Goal: Transaction & Acquisition: Purchase product/service

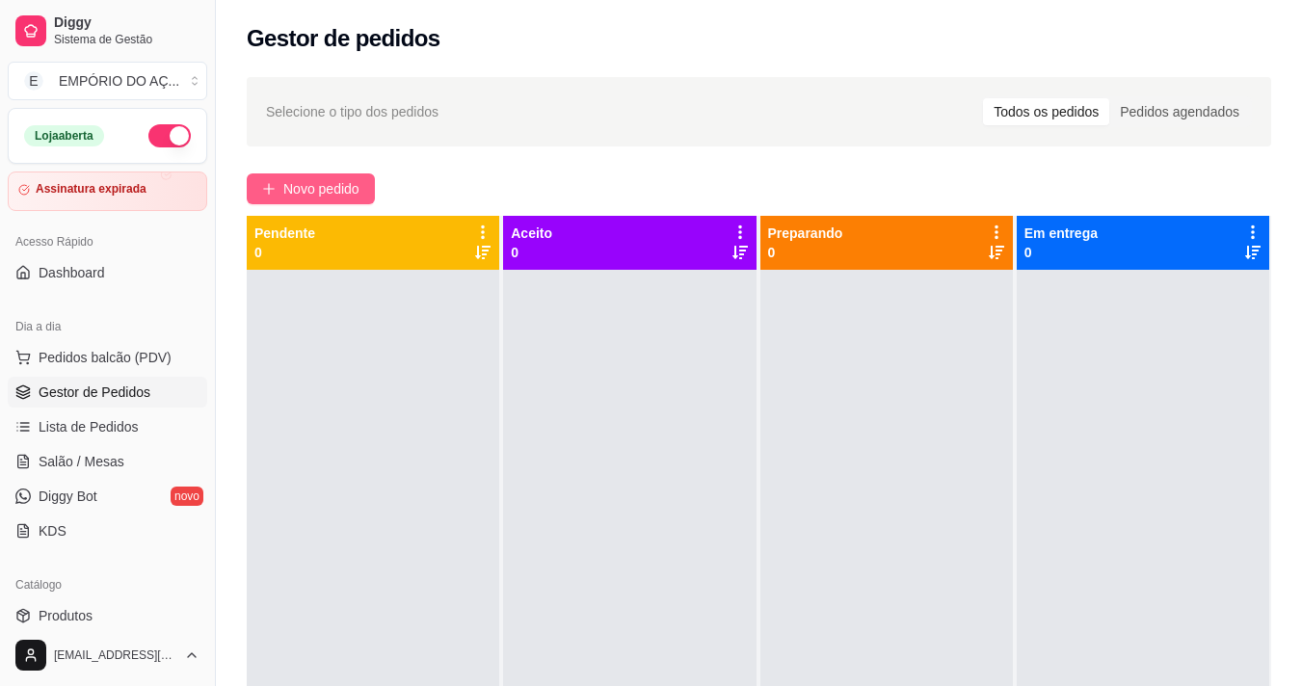
click at [306, 175] on button "Novo pedido" at bounding box center [311, 188] width 128 height 31
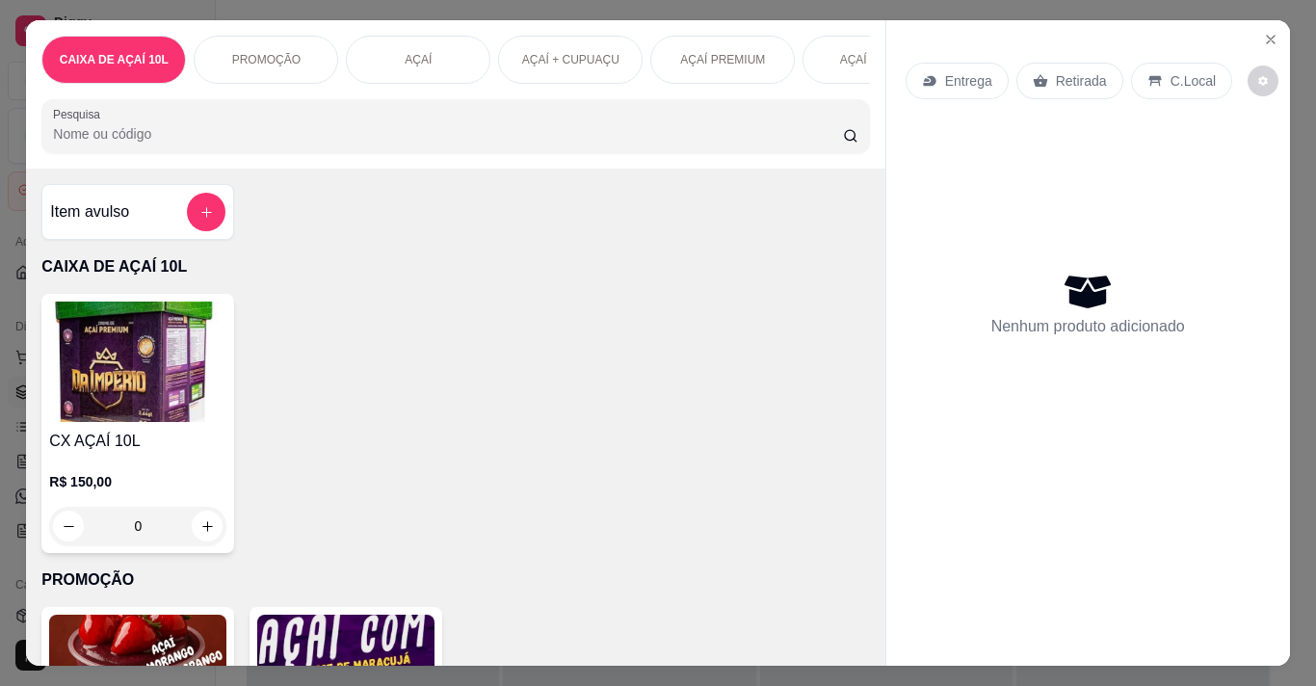
click at [859, 74] on div "AÇAÍ MEZZO" at bounding box center [875, 60] width 145 height 48
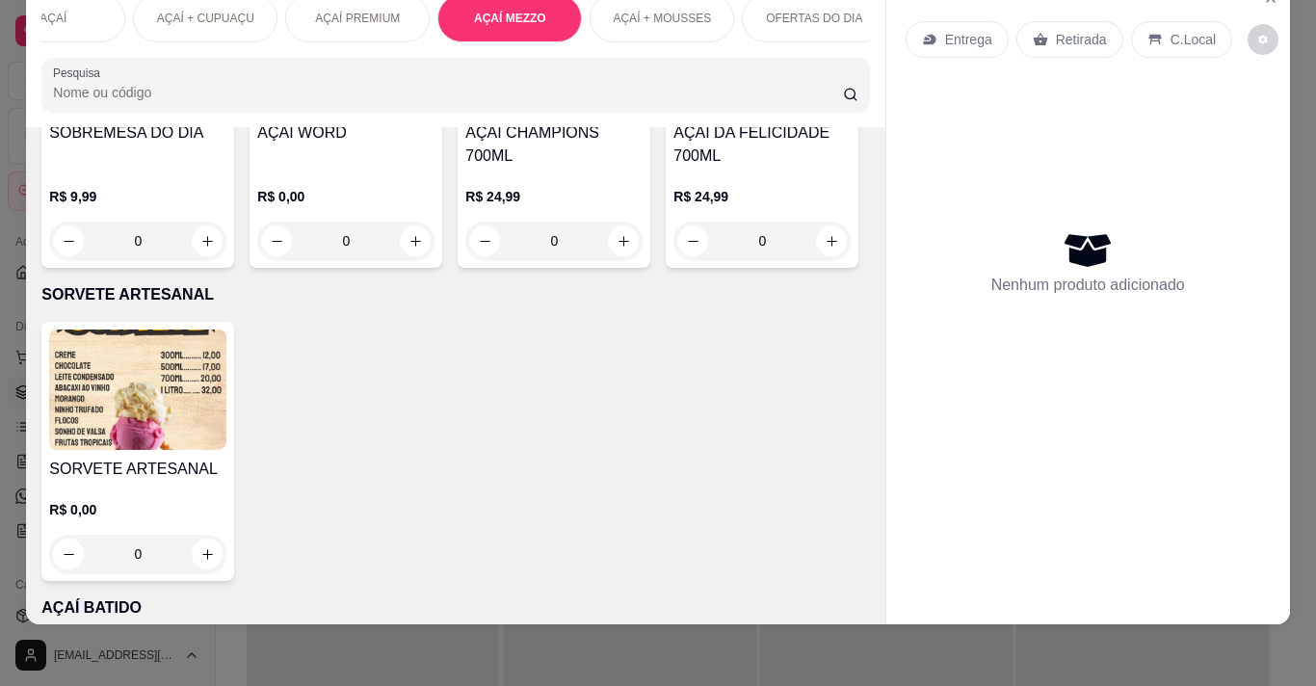
scroll to position [3004, 0]
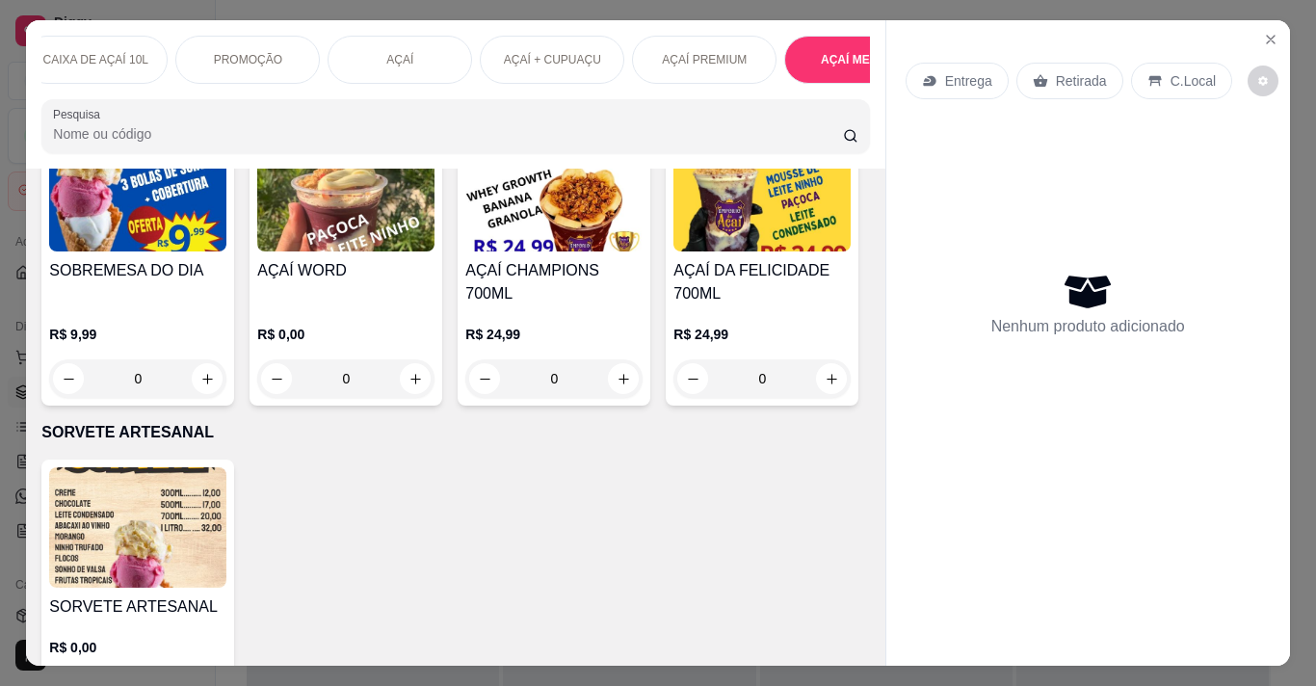
scroll to position [0, 0]
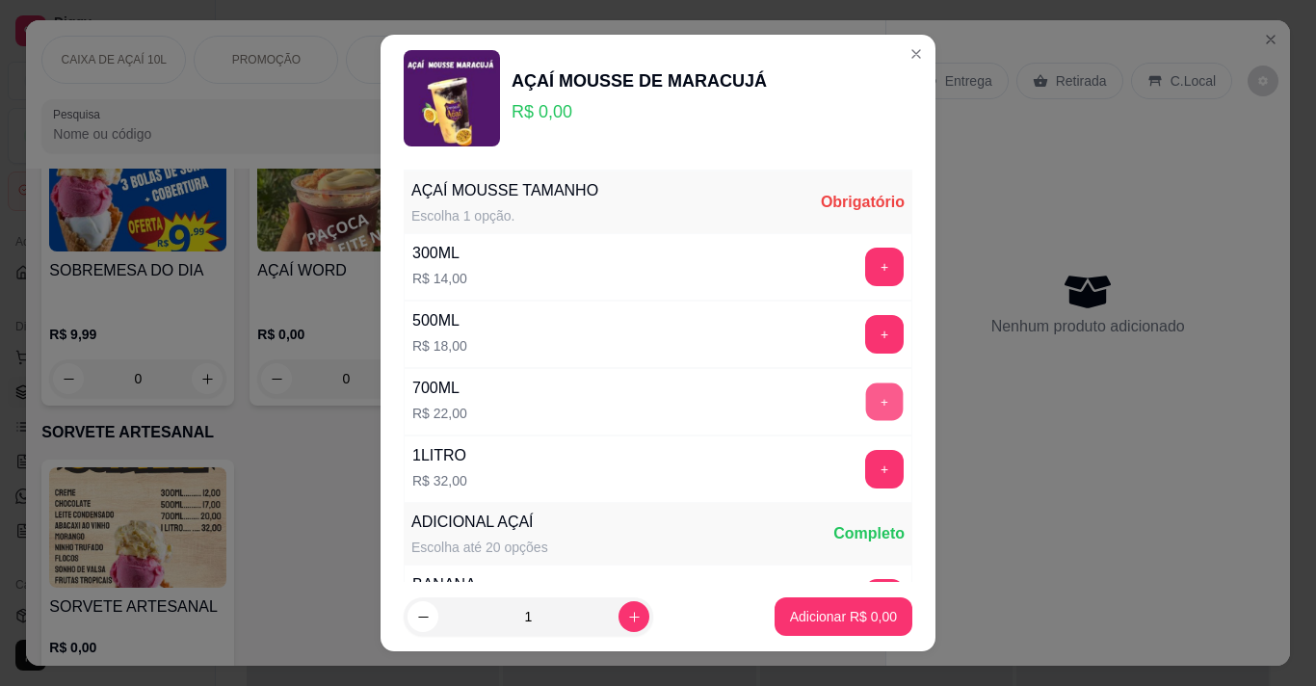
click at [866, 395] on button "+" at bounding box center [885, 402] width 38 height 38
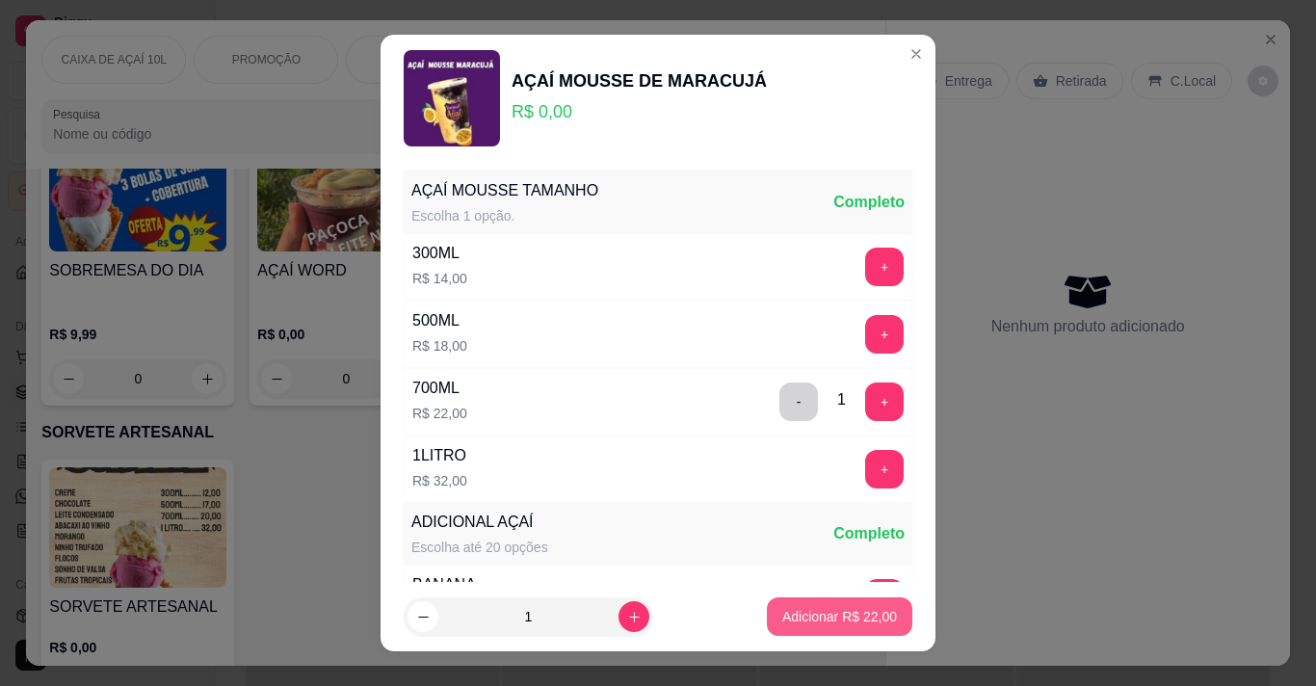
click at [860, 617] on p "Adicionar R$ 22,00" at bounding box center [839, 616] width 115 height 19
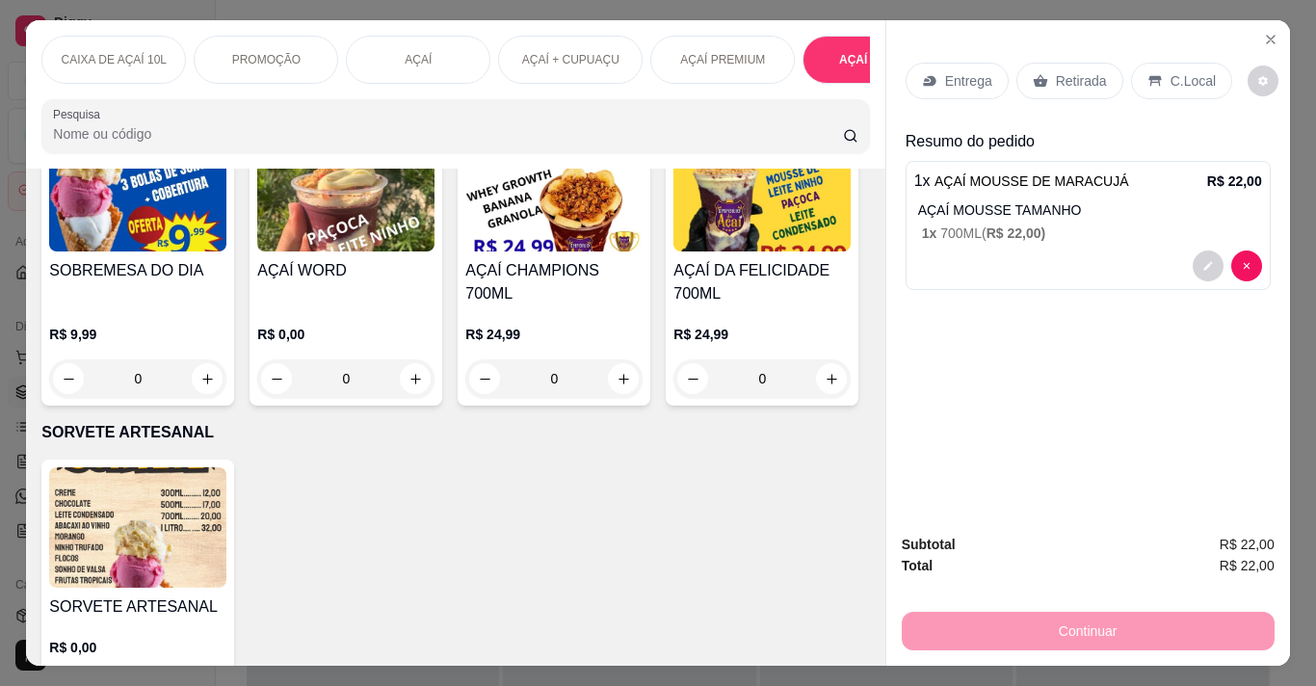
click at [948, 75] on p "Entrega" at bounding box center [968, 80] width 47 height 19
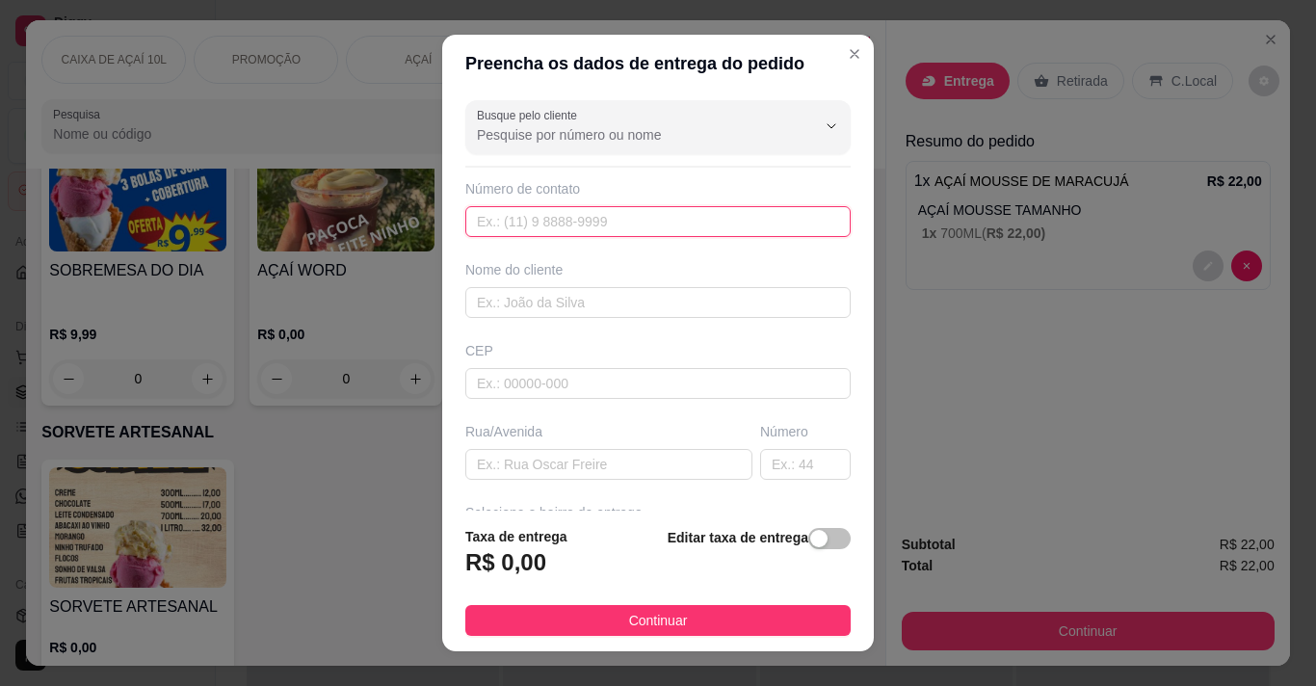
click at [580, 222] on input "text" at bounding box center [657, 221] width 385 height 31
type input "[PHONE_NUMBER]"
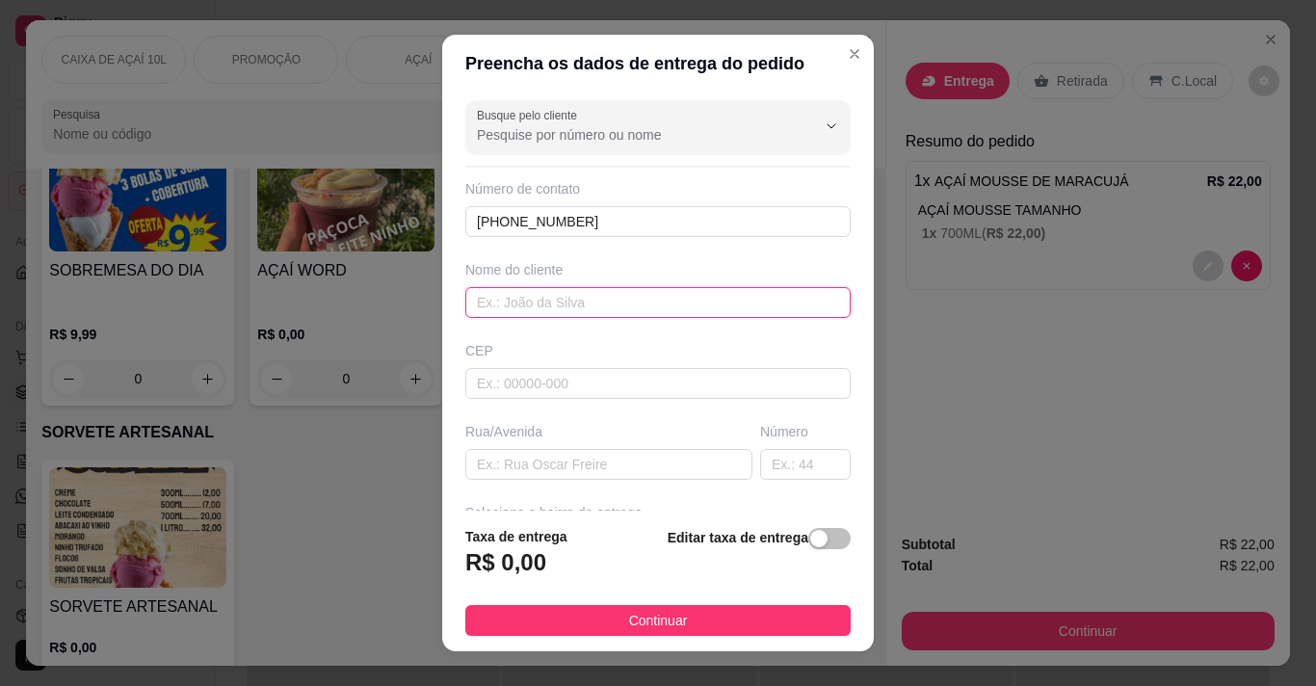
click at [597, 287] on input "text" at bounding box center [657, 302] width 385 height 31
type input "u"
type input "[PERSON_NAME]"
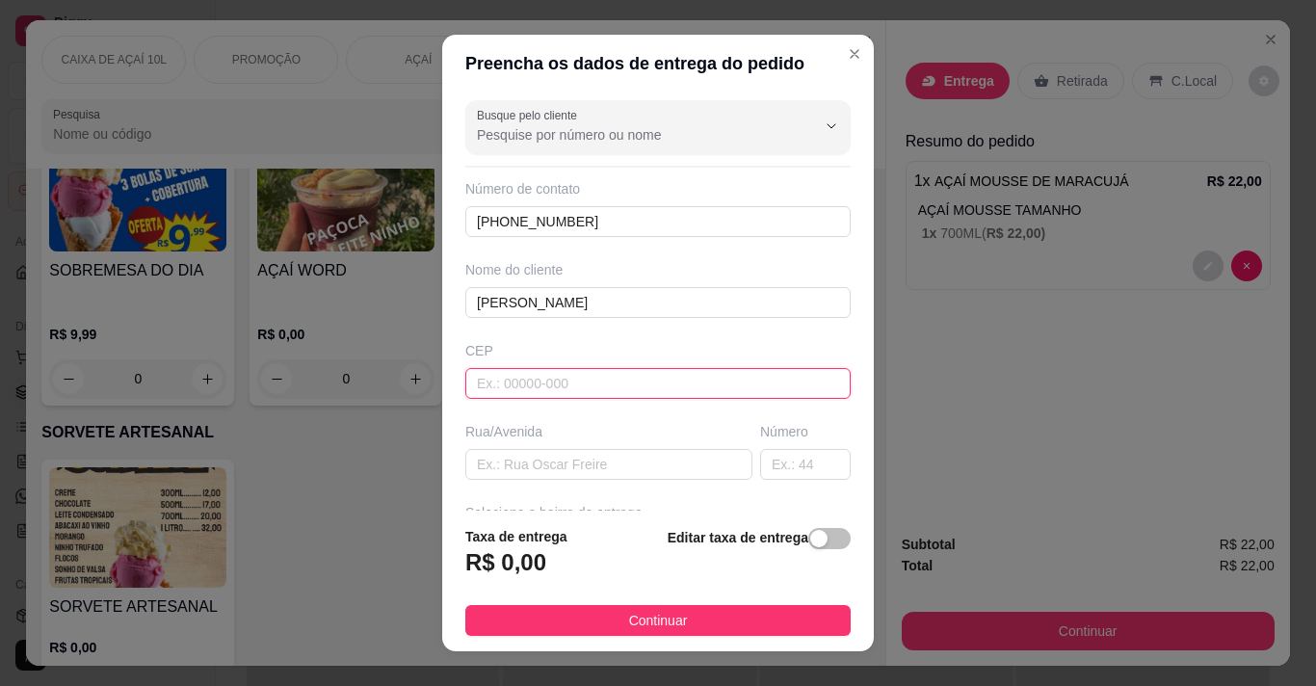
click at [589, 381] on input "text" at bounding box center [657, 383] width 385 height 31
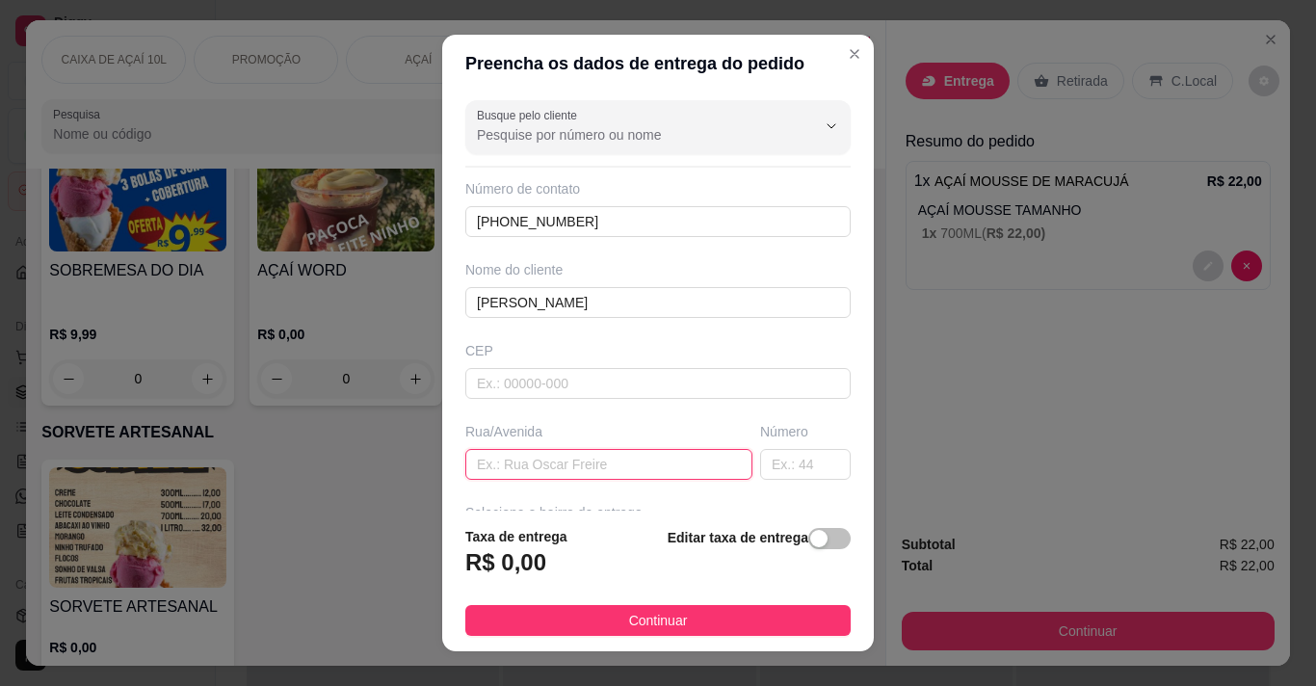
click at [594, 459] on input "text" at bounding box center [608, 464] width 287 height 31
type input "p"
type input "rua b"
click at [780, 450] on input "text" at bounding box center [805, 464] width 91 height 31
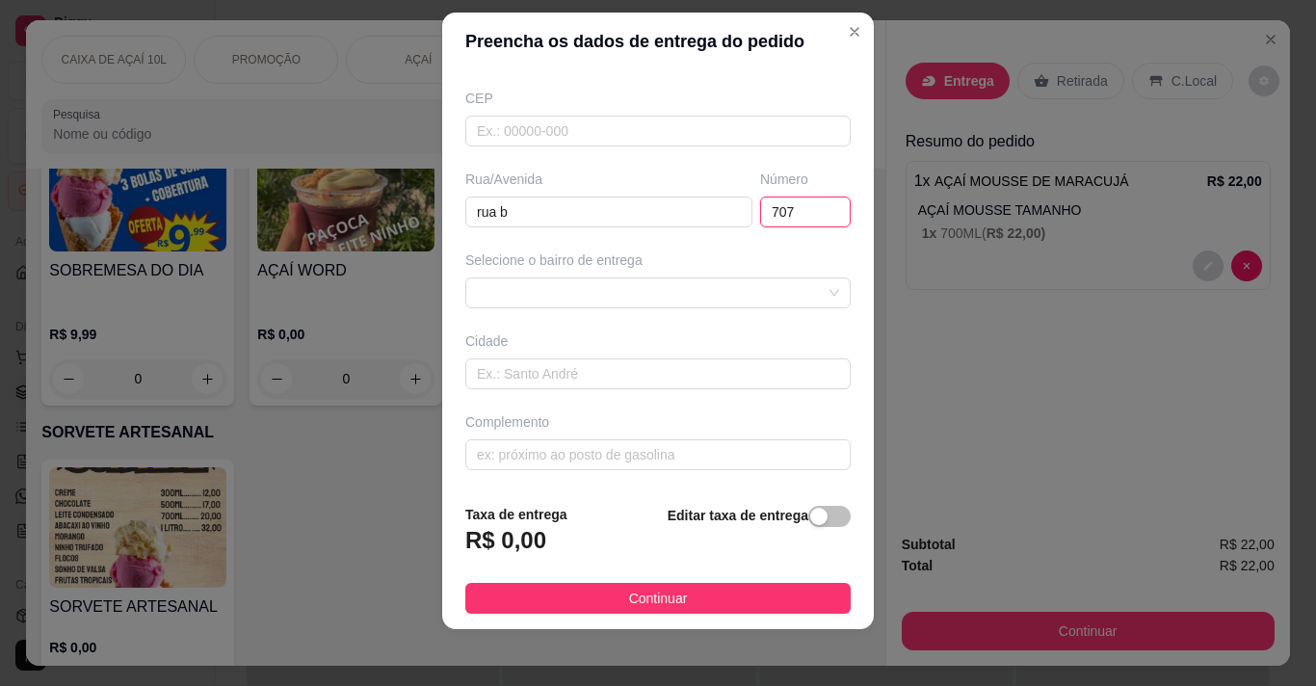
scroll to position [27, 0]
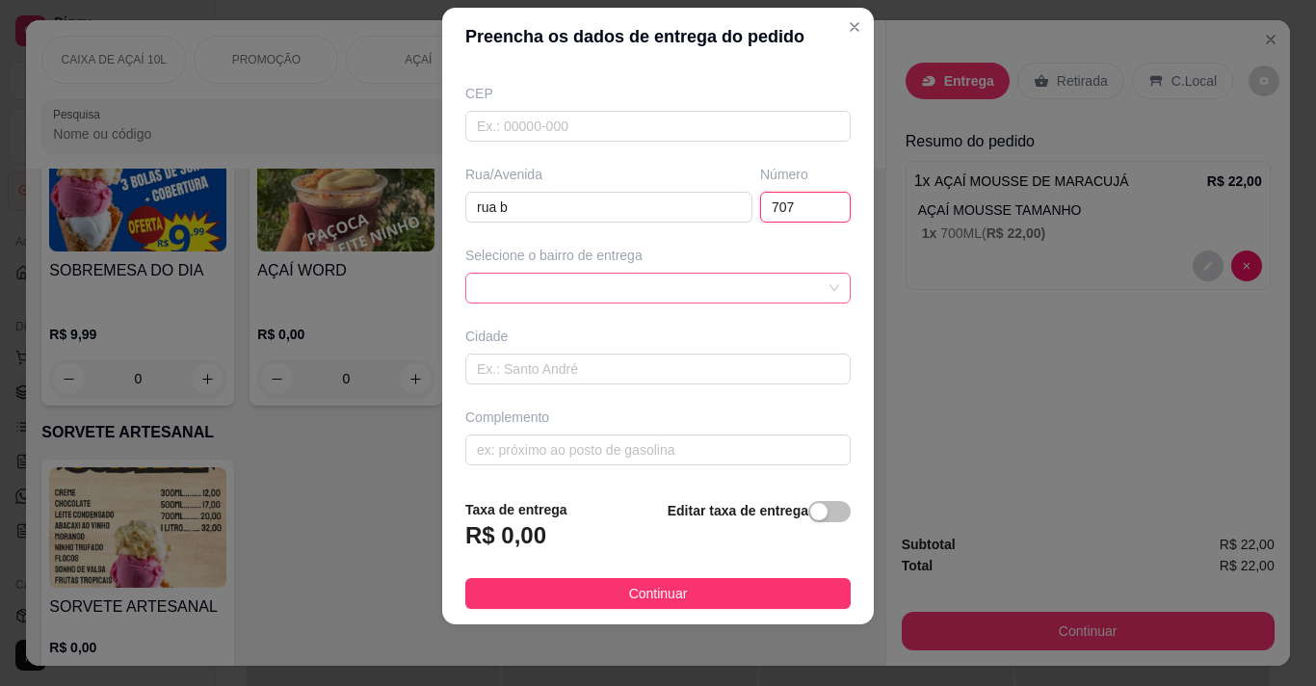
click at [798, 281] on div at bounding box center [657, 288] width 385 height 31
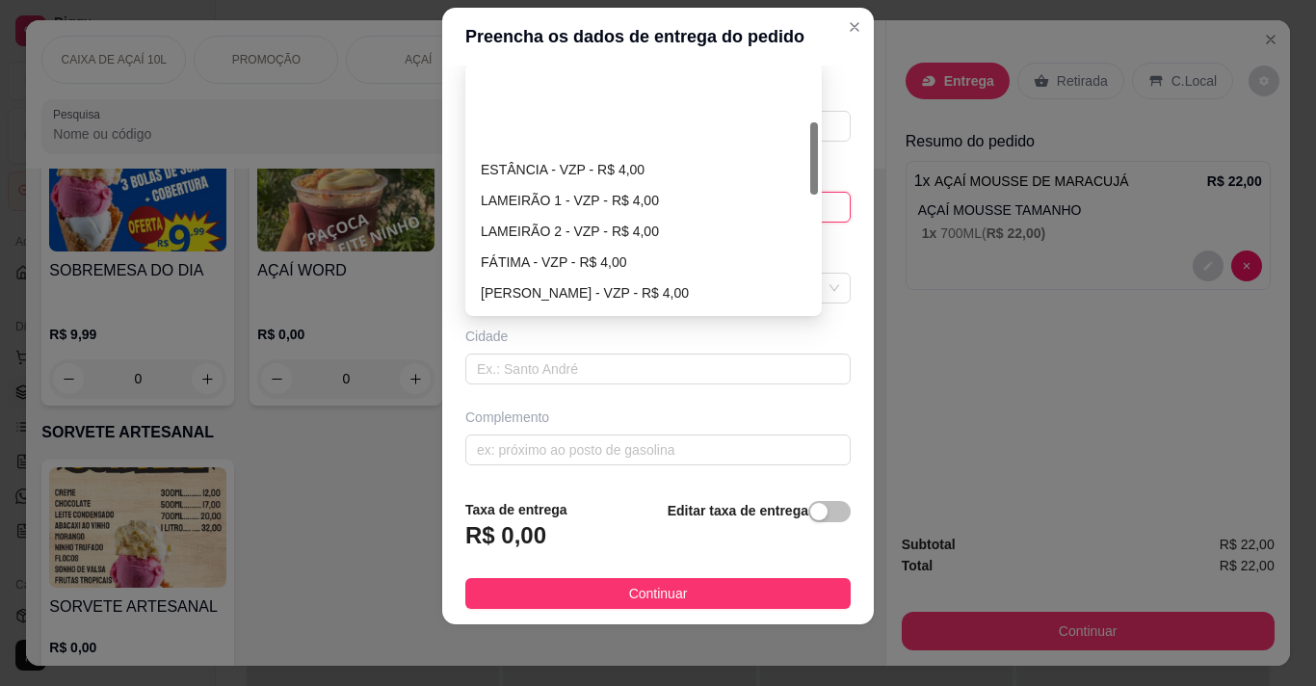
scroll to position [193, 0]
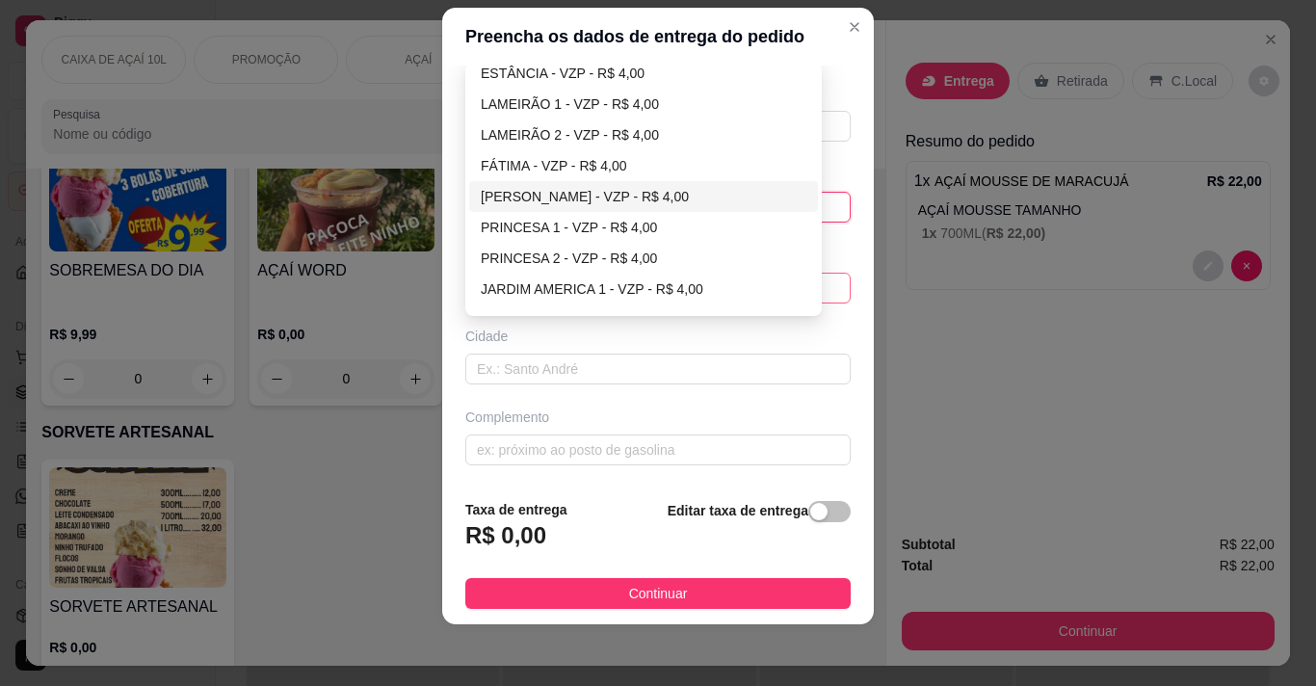
type input "707"
click at [621, 187] on div "[PERSON_NAME] - VZP - R$ 4,00" at bounding box center [644, 196] width 326 height 21
type input "VZP"
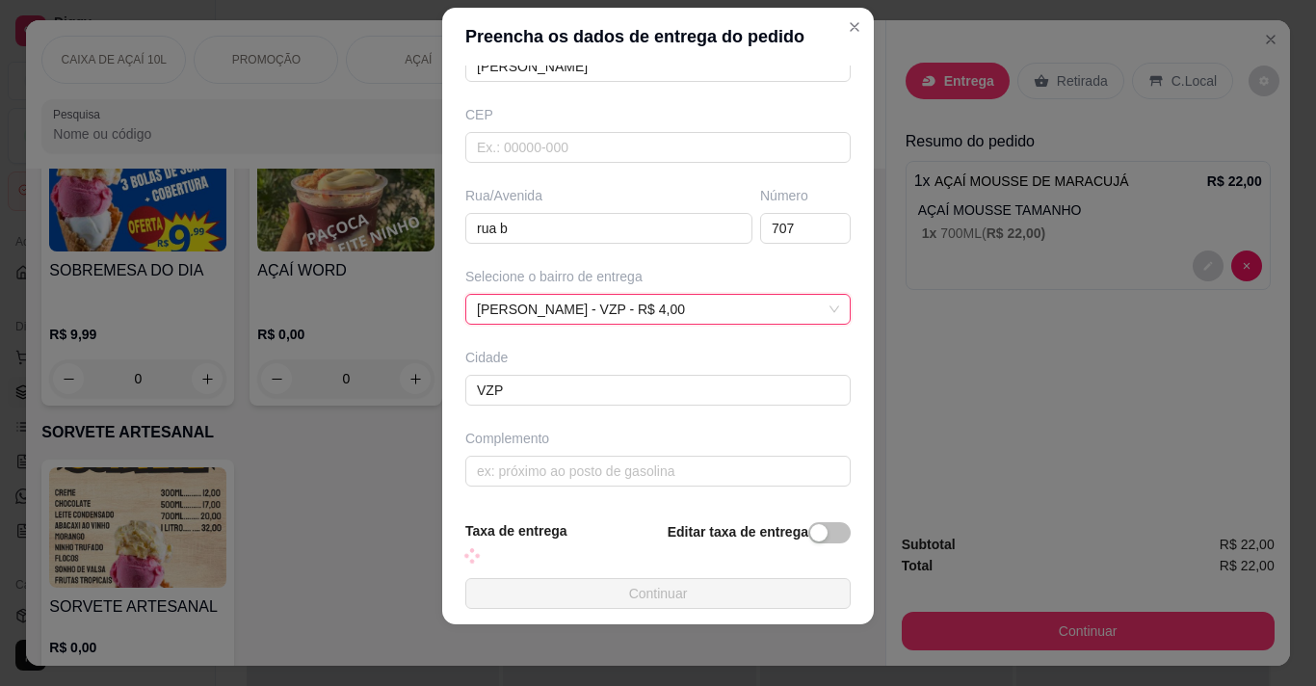
scroll to position [230, 0]
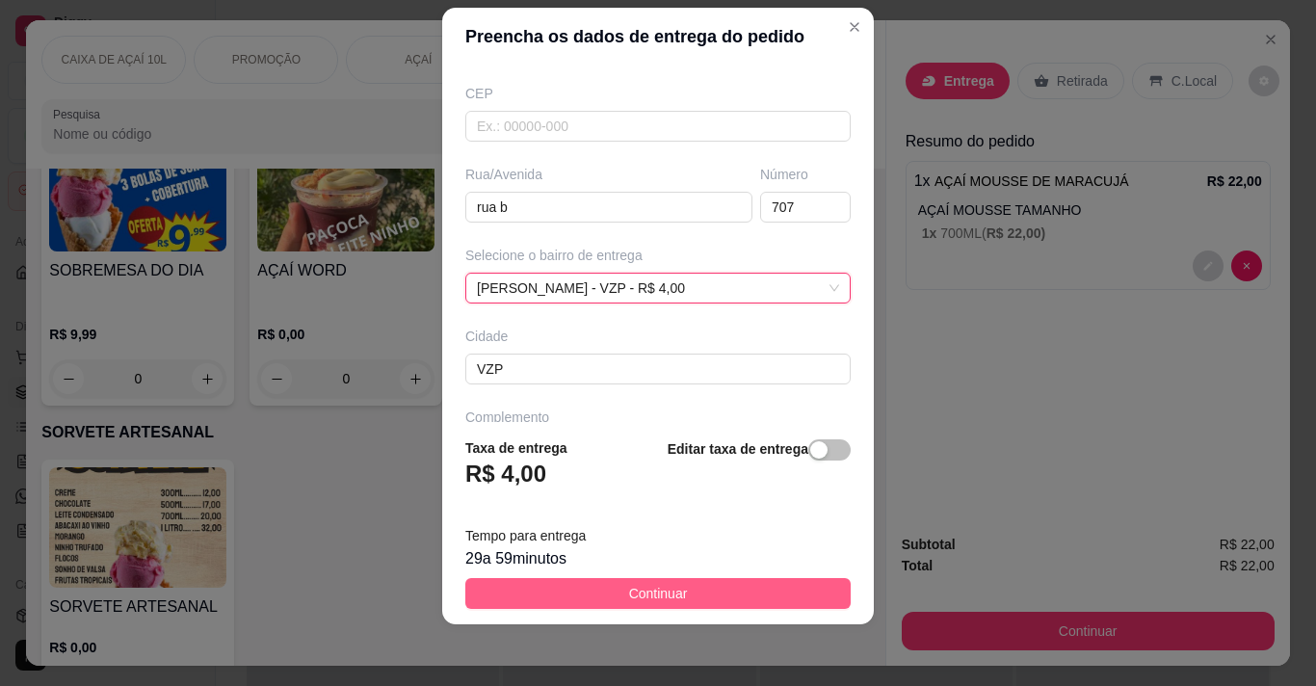
click at [759, 593] on button "Continuar" at bounding box center [657, 593] width 385 height 31
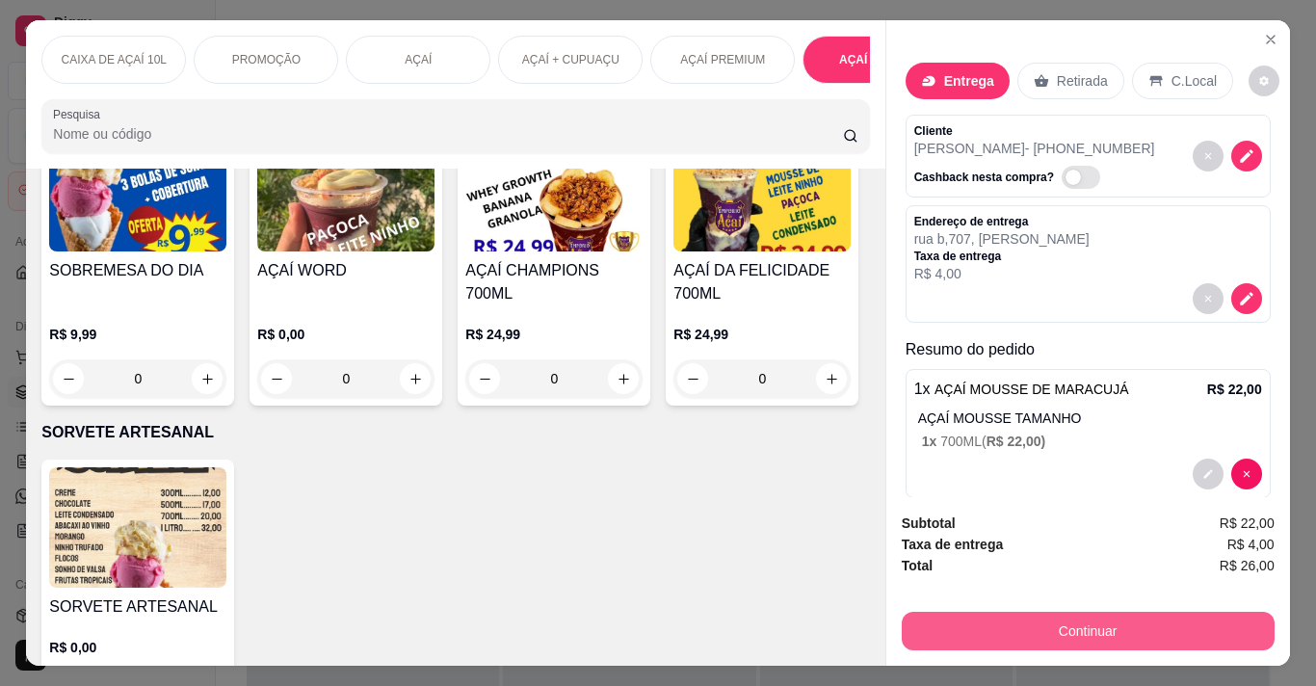
click at [1019, 622] on button "Continuar" at bounding box center [1088, 631] width 373 height 39
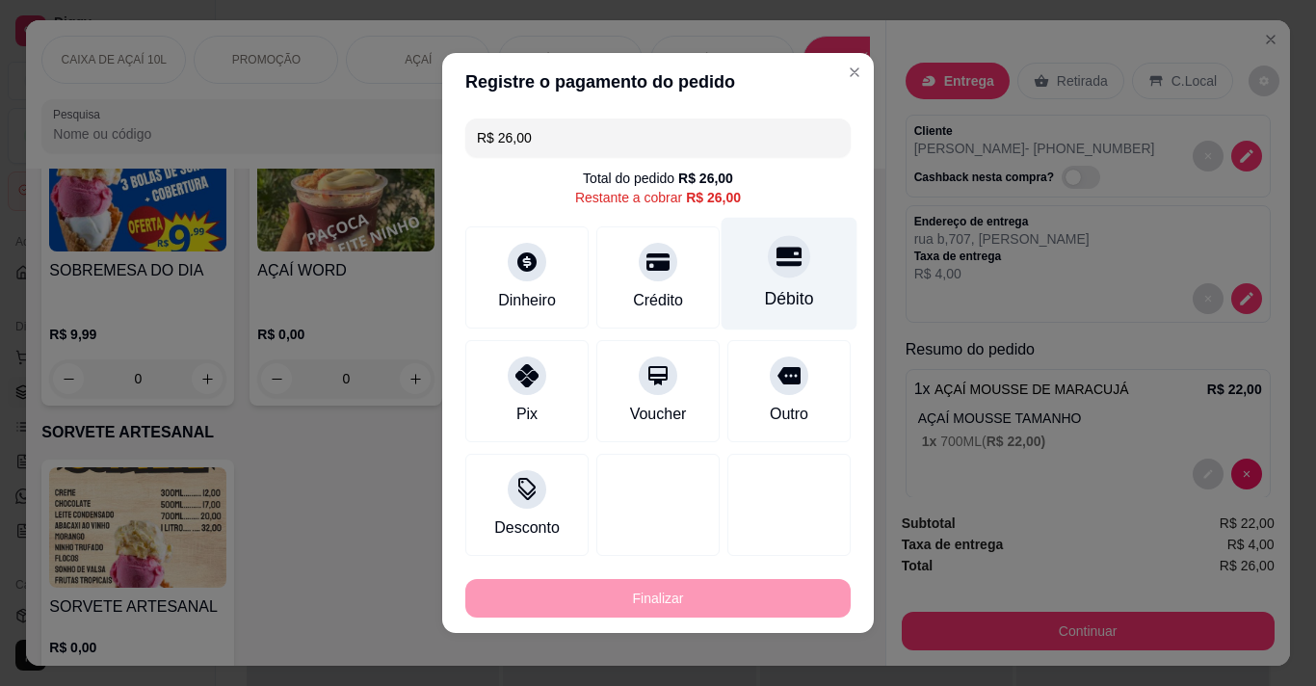
click at [801, 256] on div "Débito" at bounding box center [790, 274] width 136 height 113
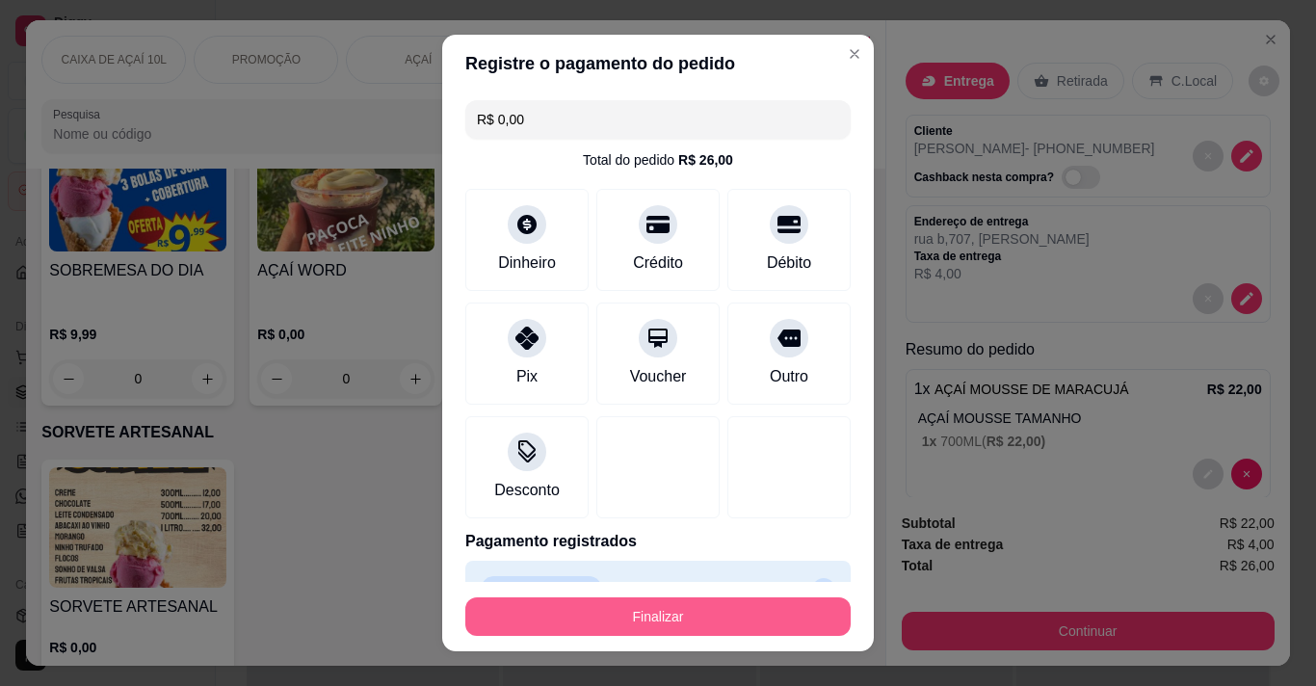
click at [717, 610] on button "Finalizar" at bounding box center [657, 616] width 385 height 39
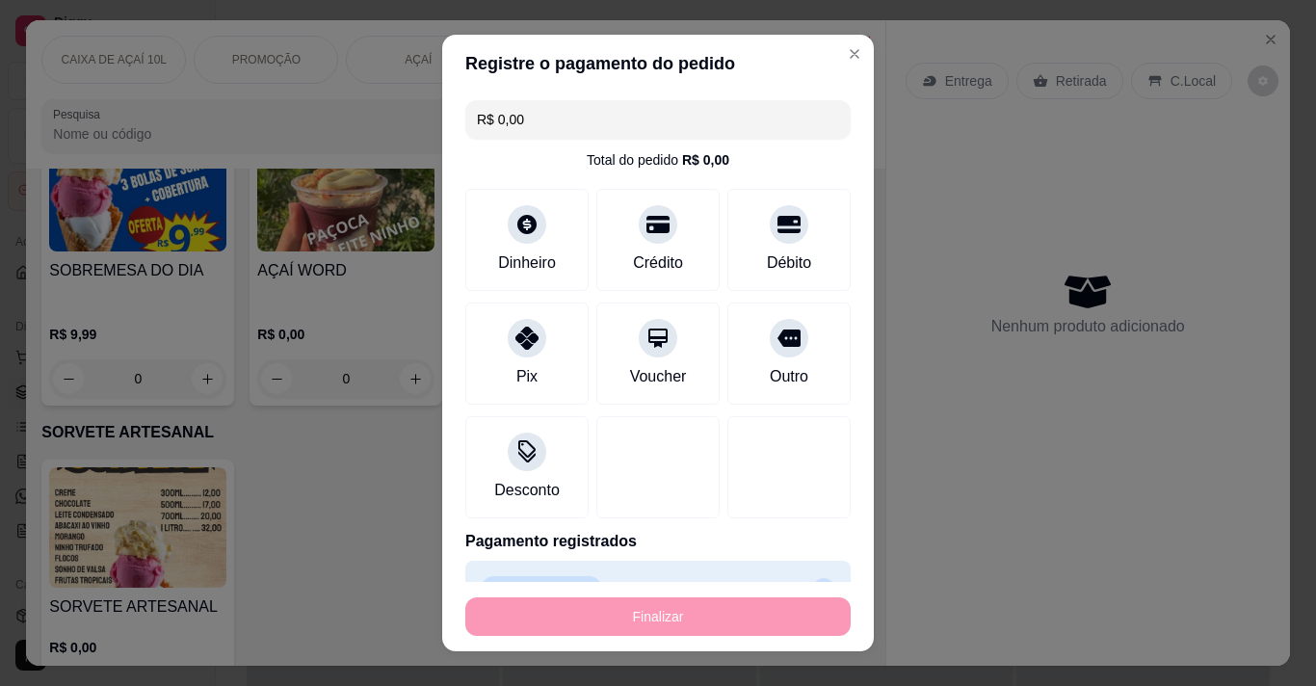
type input "-R$ 26,00"
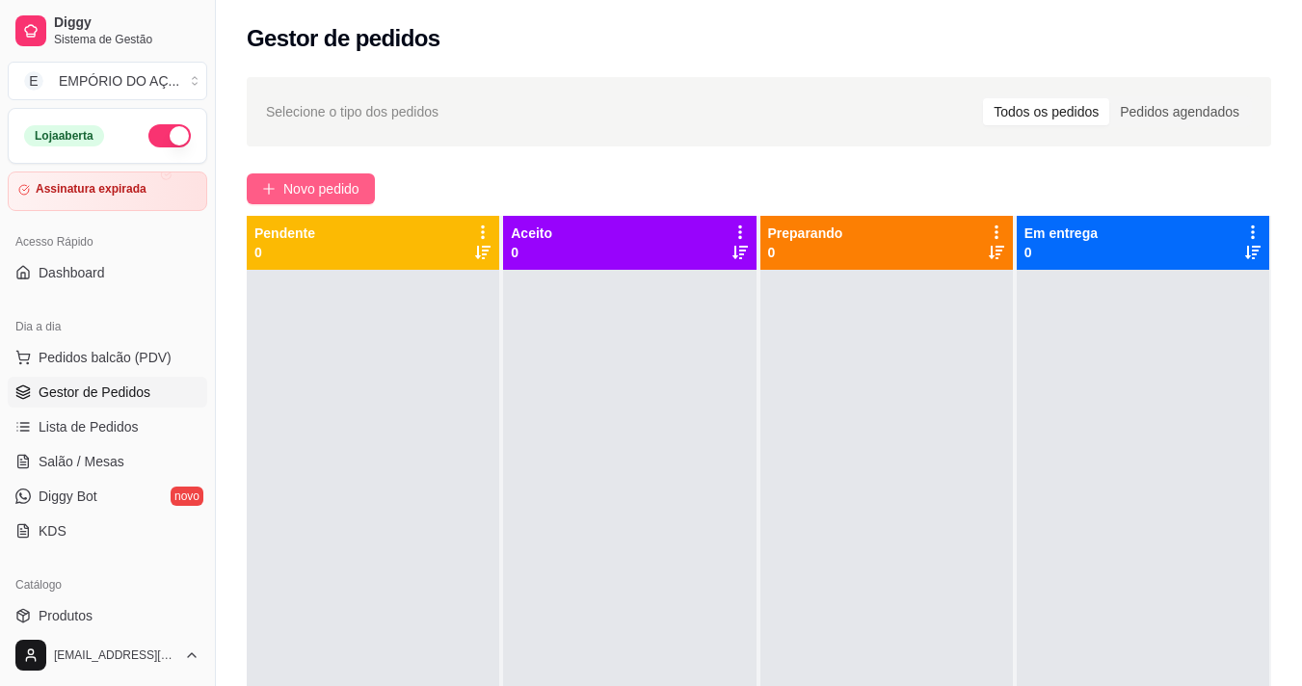
click at [315, 180] on span "Novo pedido" at bounding box center [321, 188] width 76 height 21
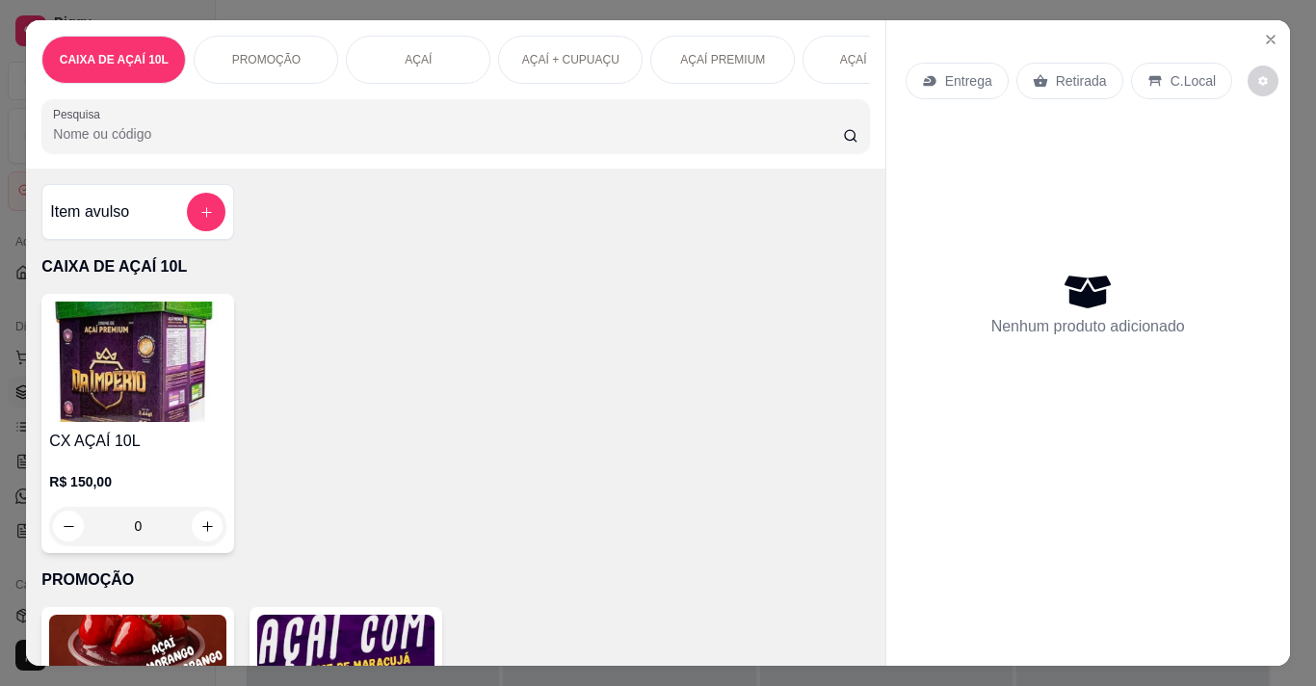
click at [1270, 20] on div "Entrega Retirada C.Local Nenhum produto adicionado" at bounding box center [1089, 327] width 404 height 614
click at [1269, 24] on button "Close" at bounding box center [1271, 39] width 31 height 31
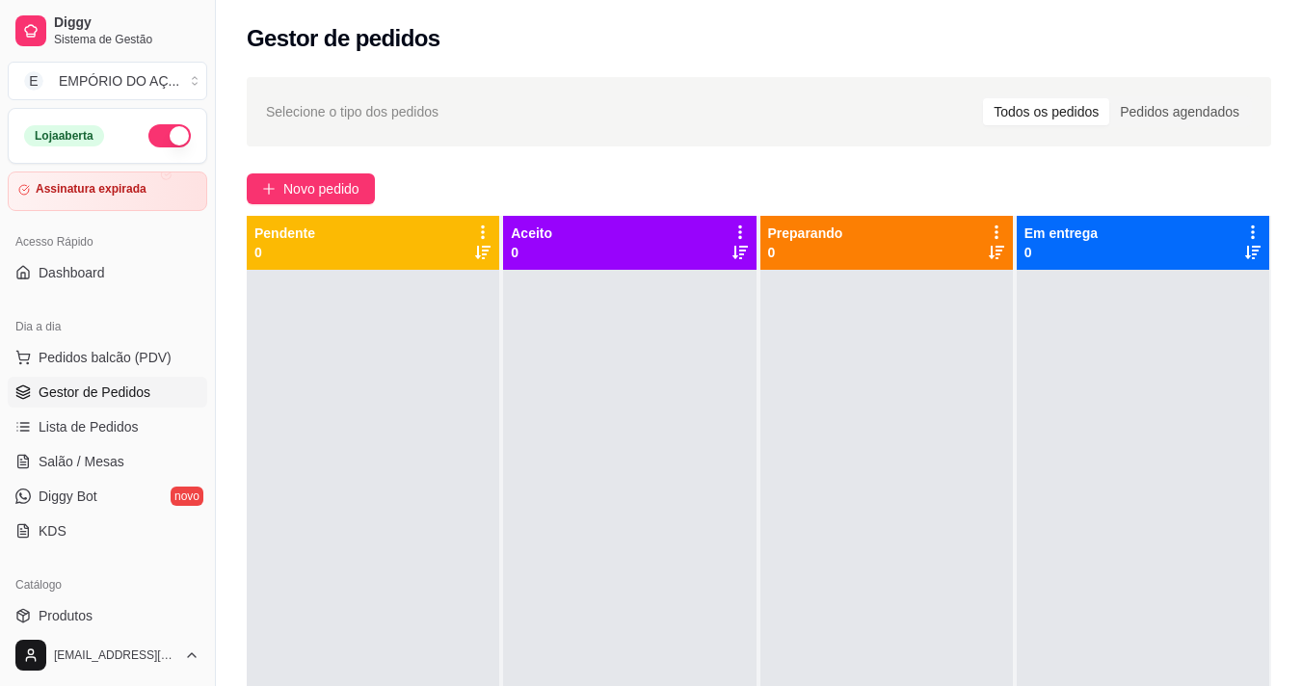
click at [1214, 426] on div at bounding box center [1143, 613] width 252 height 686
click at [1207, 424] on div at bounding box center [1143, 613] width 252 height 686
click at [1151, 383] on div at bounding box center [1143, 613] width 252 height 686
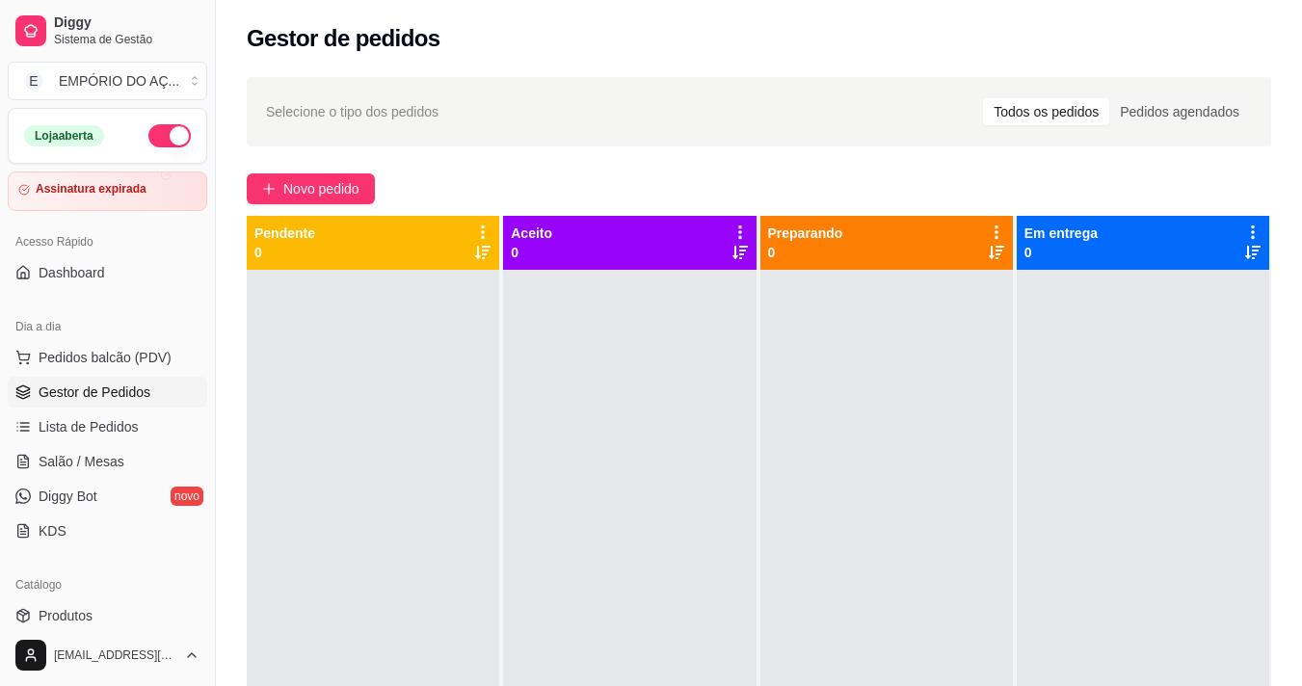
click at [1151, 383] on div at bounding box center [1143, 613] width 252 height 686
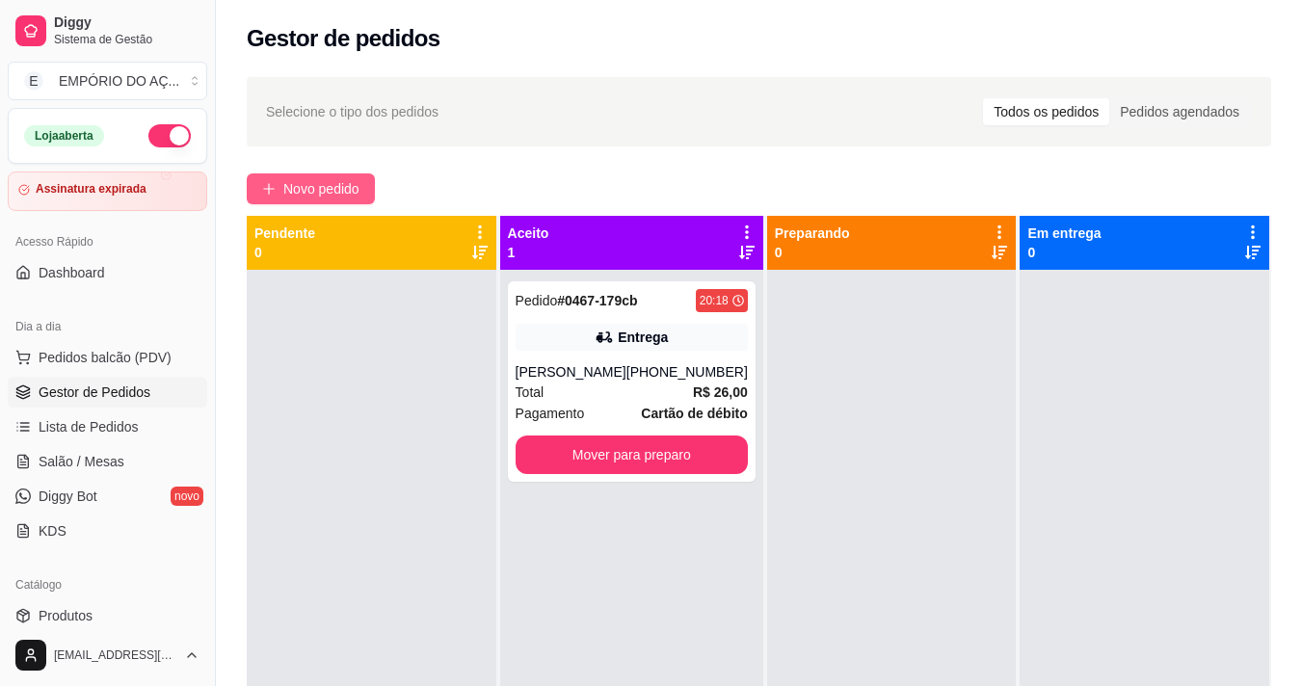
click at [335, 174] on button "Novo pedido" at bounding box center [311, 188] width 128 height 31
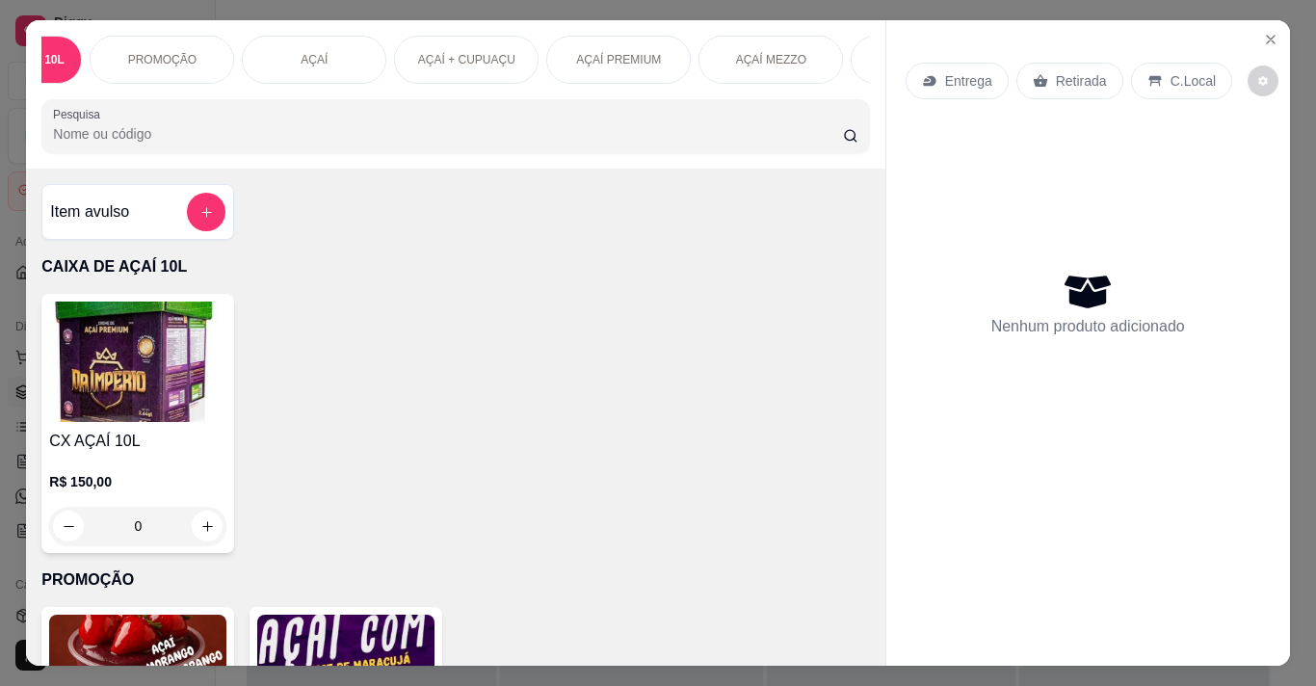
scroll to position [0, 116]
click at [791, 63] on div "AÇAÍ MEZZO" at bounding box center [759, 60] width 145 height 48
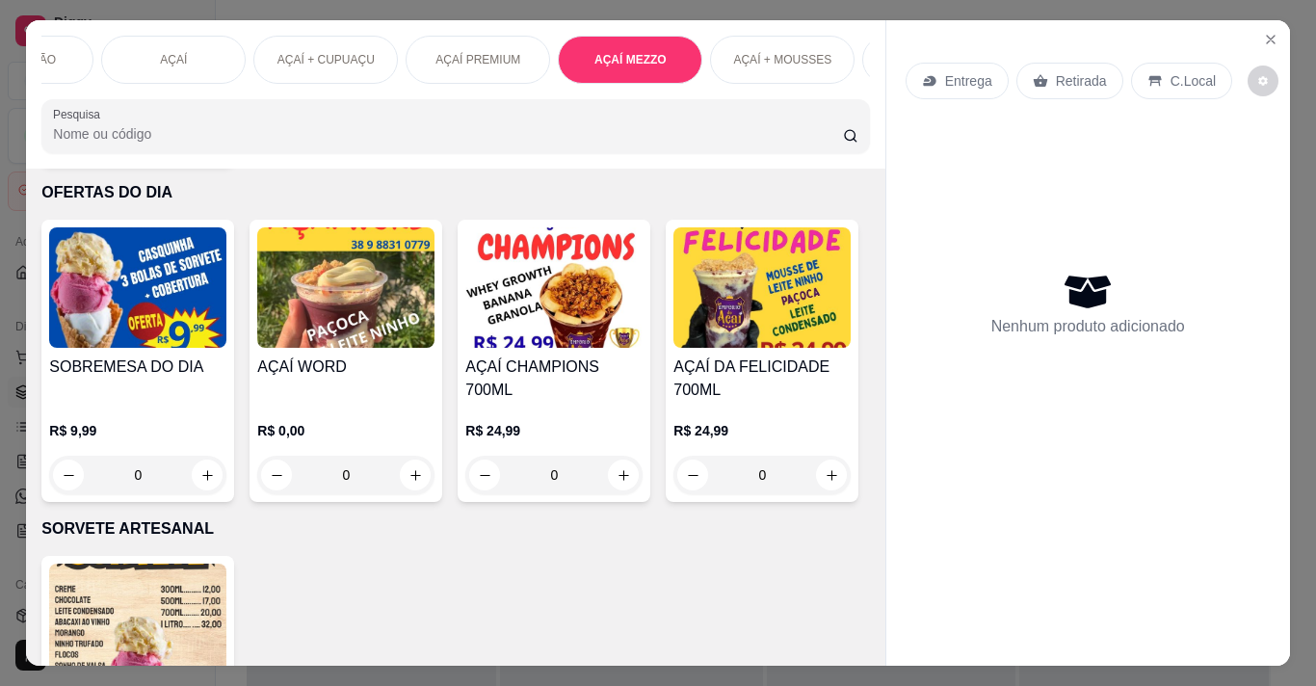
scroll to position [0, 231]
click at [193, 44] on div "AÇAÍ" at bounding box center [187, 60] width 145 height 48
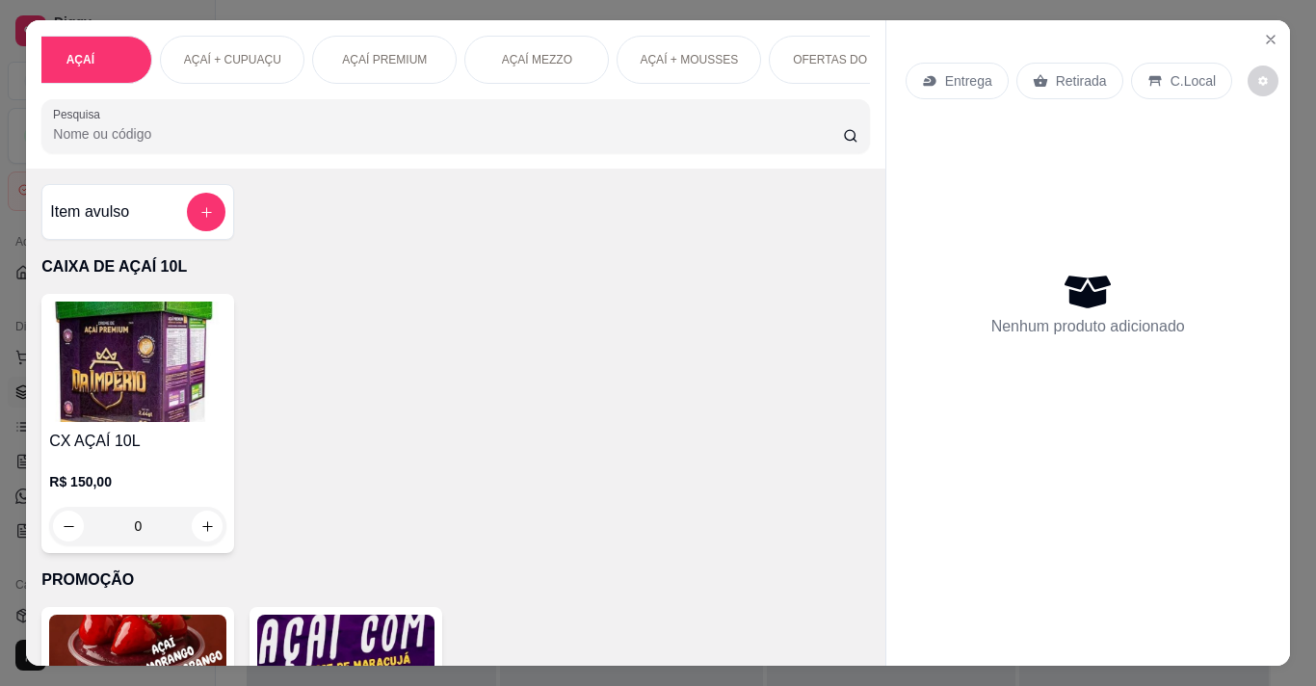
scroll to position [0, 347]
click at [682, 52] on p "AÇAÍ + MOUSSES" at bounding box center [680, 59] width 98 height 15
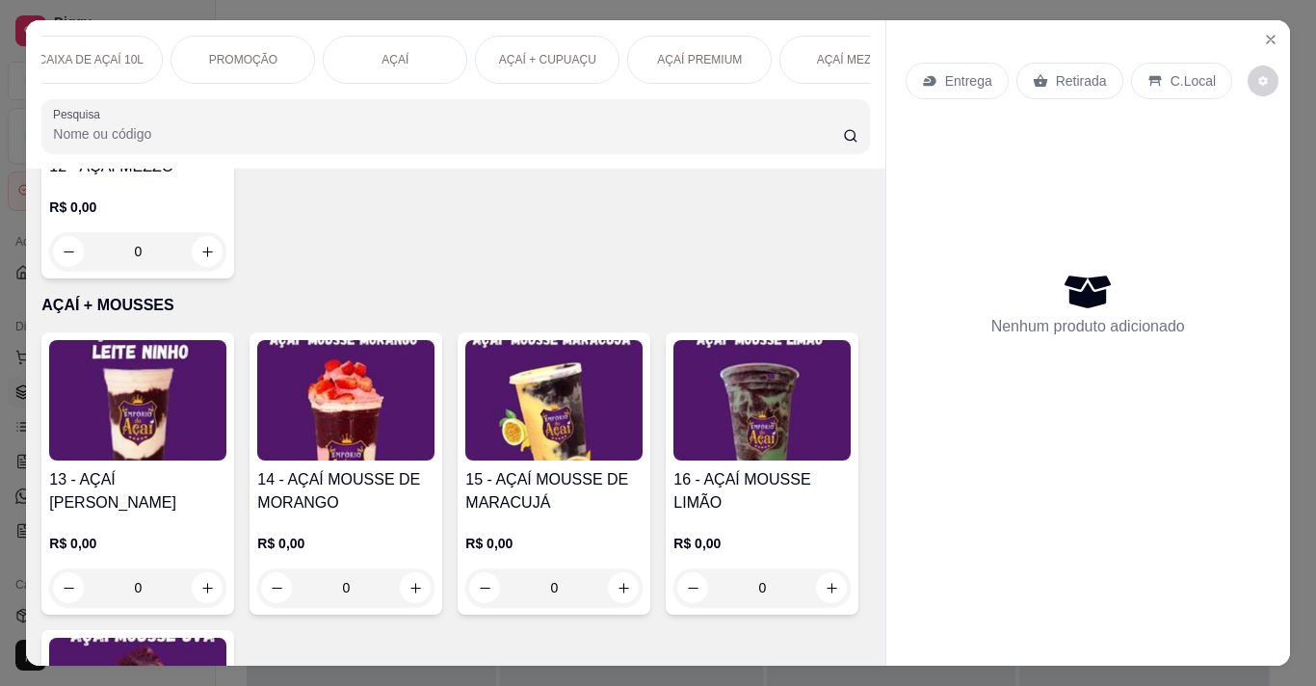
scroll to position [0, 0]
click at [413, 52] on p "AÇAÍ" at bounding box center [418, 59] width 27 height 15
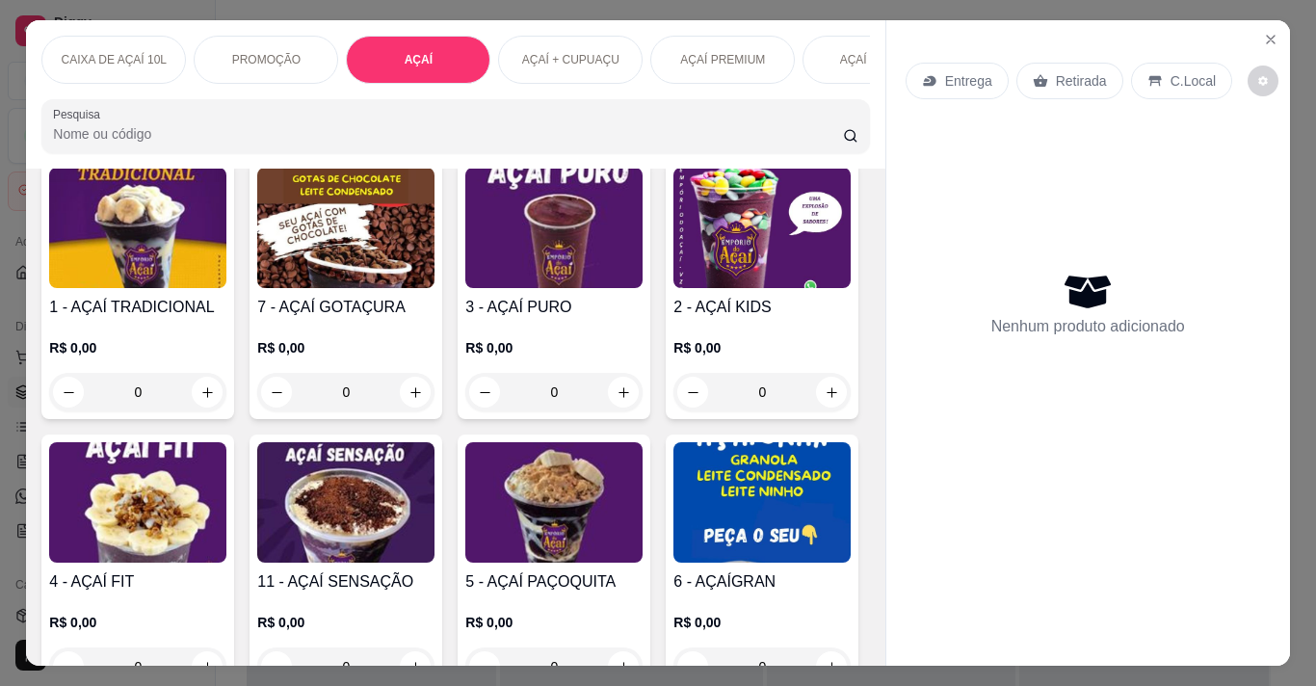
scroll to position [771, 0]
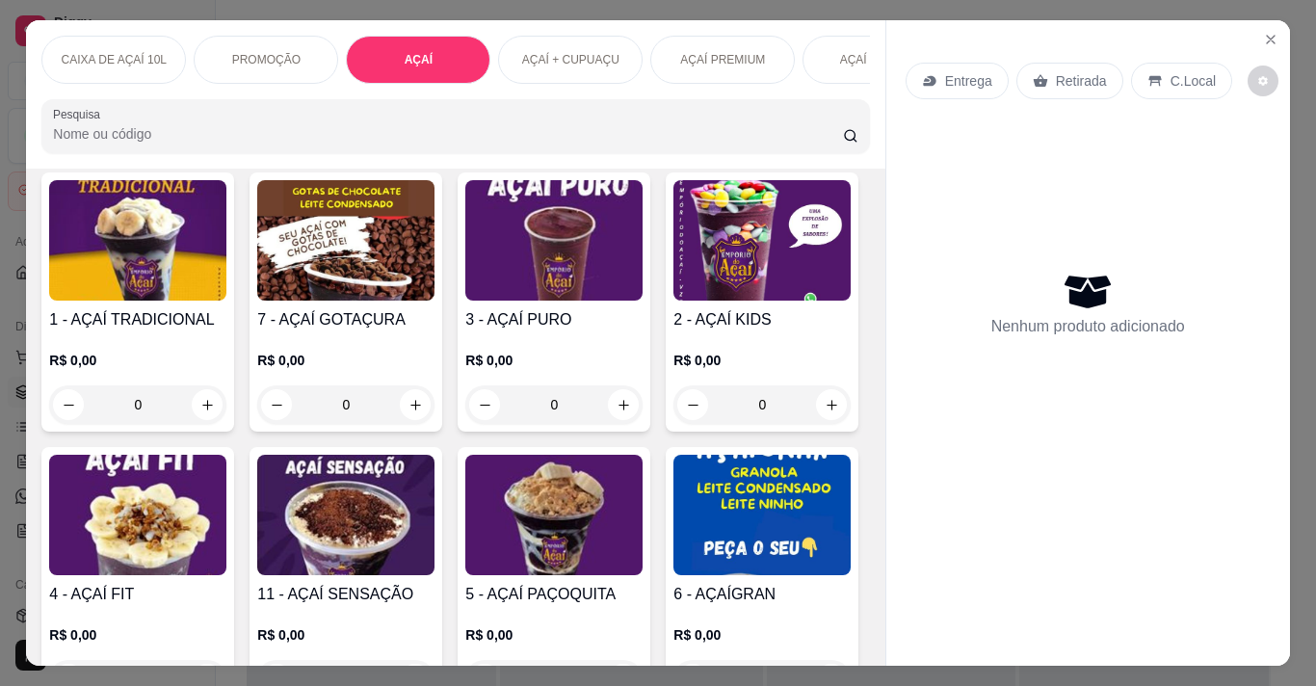
click at [533, 278] on img at bounding box center [553, 240] width 177 height 120
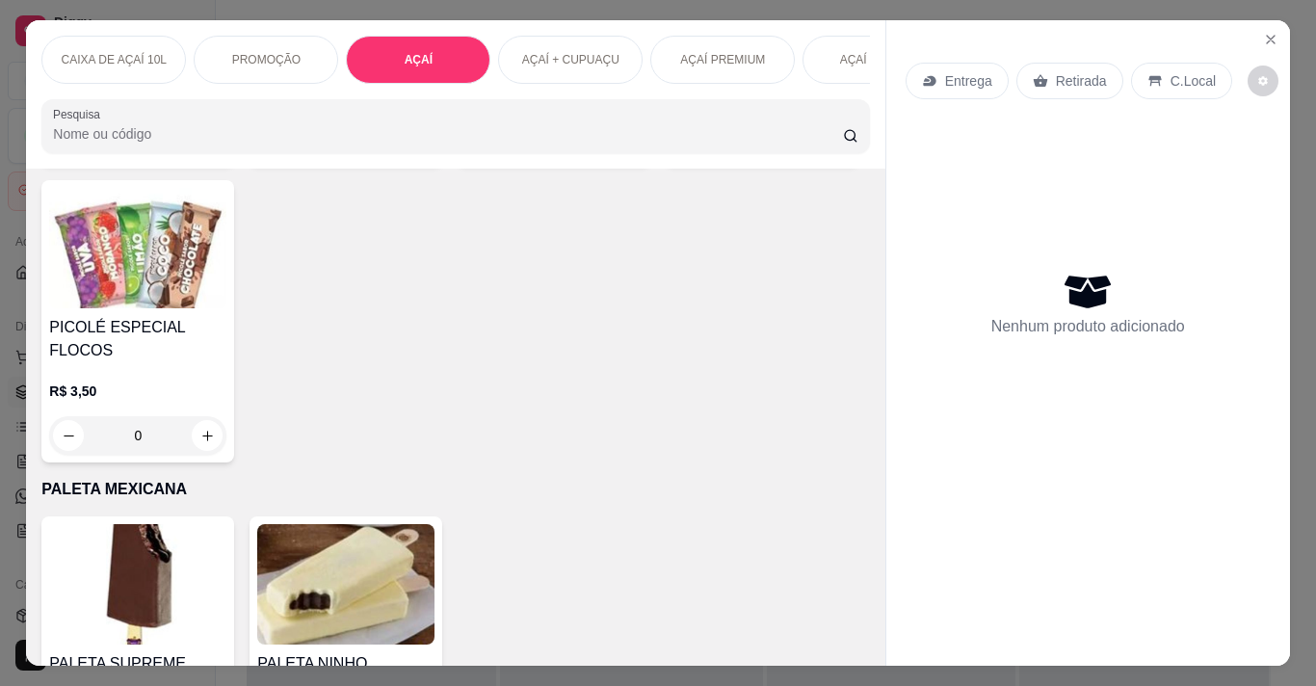
scroll to position [4143, 0]
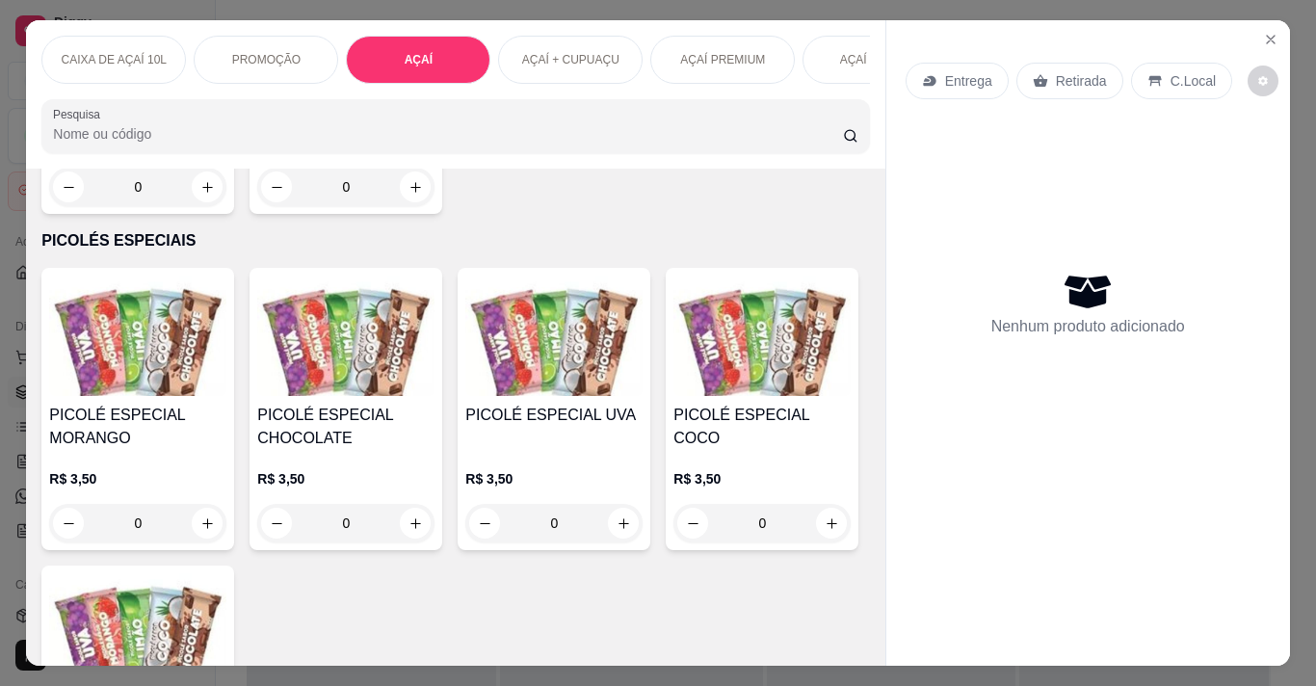
click at [232, 52] on p "PROMOÇÃO" at bounding box center [266, 59] width 68 height 15
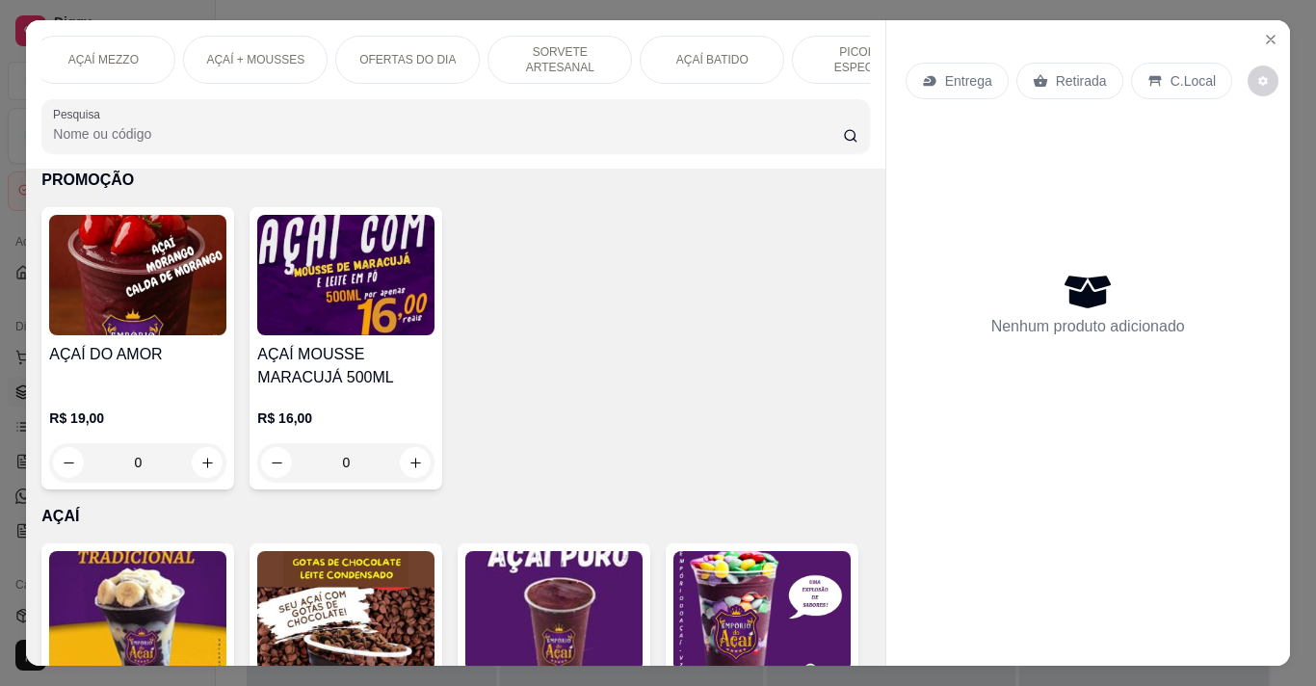
scroll to position [0, 809]
click at [52, 76] on div "AÇAÍ MEZZO" at bounding box center [65, 60] width 145 height 48
click at [53, 106] on label "Pesquisa" at bounding box center [80, 114] width 54 height 16
click at [53, 124] on input "Pesquisa" at bounding box center [448, 133] width 790 height 19
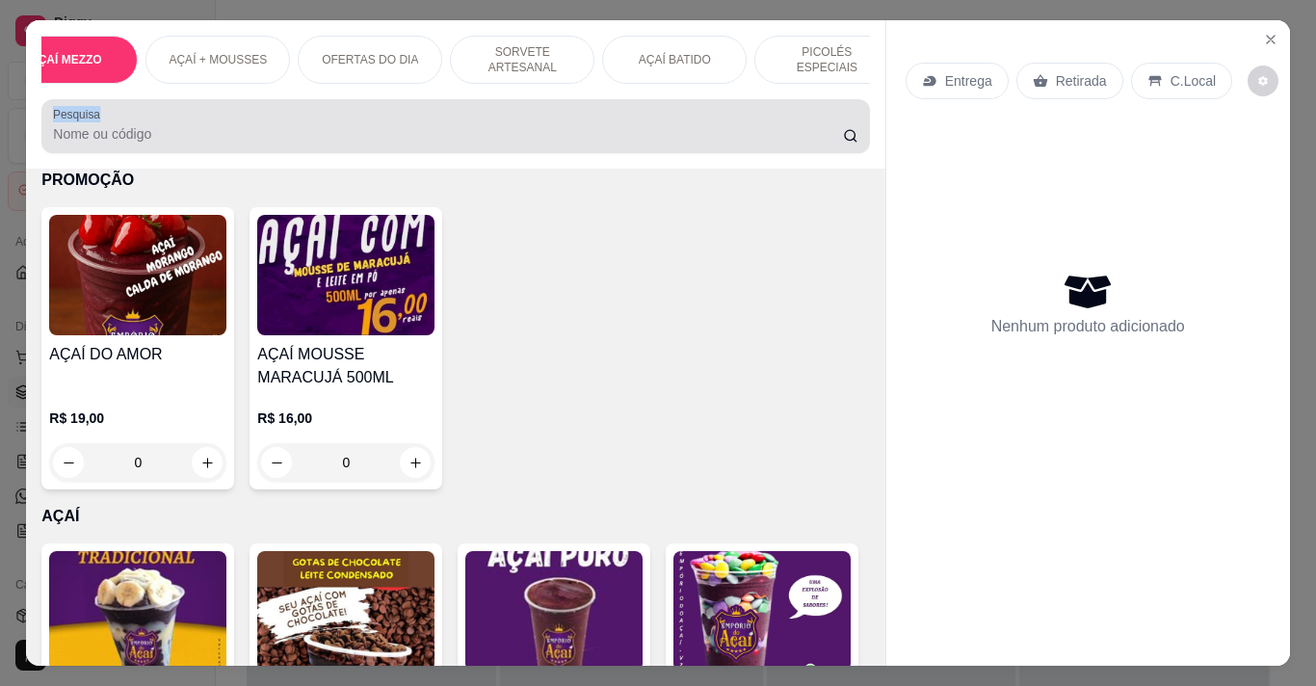
scroll to position [48, 0]
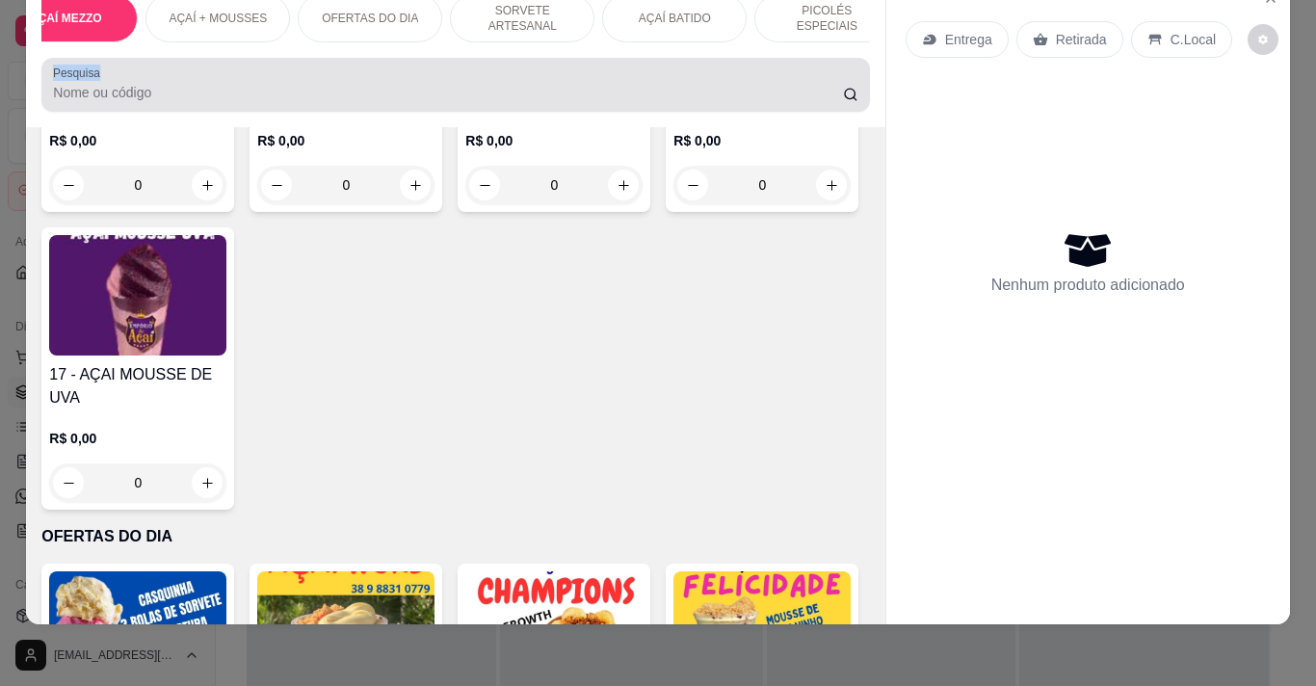
click at [53, 76] on label "Pesquisa" at bounding box center [80, 73] width 54 height 16
click at [53, 83] on input "Pesquisa" at bounding box center [448, 92] width 790 height 19
click at [53, 76] on label "Pesquisa" at bounding box center [80, 73] width 54 height 16
click at [53, 83] on input "Pesquisa" at bounding box center [448, 92] width 790 height 19
click at [53, 76] on label "Pesquisa" at bounding box center [80, 73] width 54 height 16
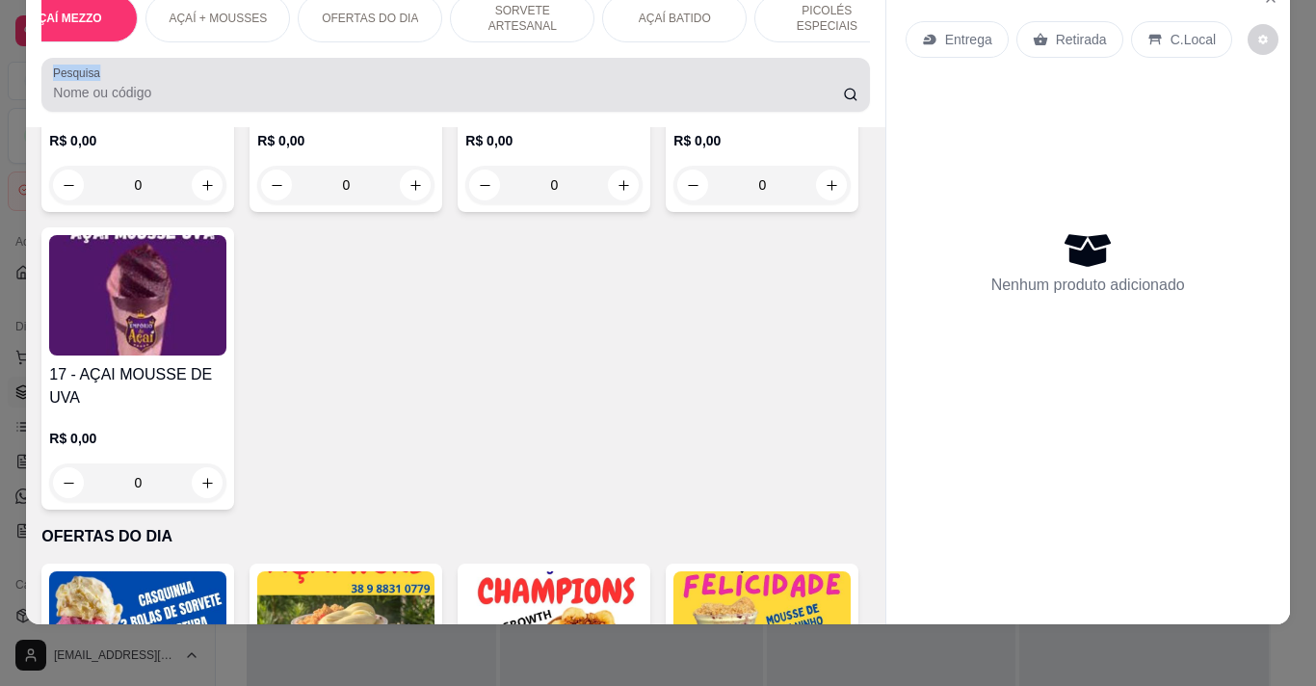
click at [53, 83] on input "Pesquisa" at bounding box center [448, 92] width 790 height 19
click at [53, 76] on label "Pesquisa" at bounding box center [80, 73] width 54 height 16
click at [53, 83] on input "Pesquisa" at bounding box center [448, 92] width 790 height 19
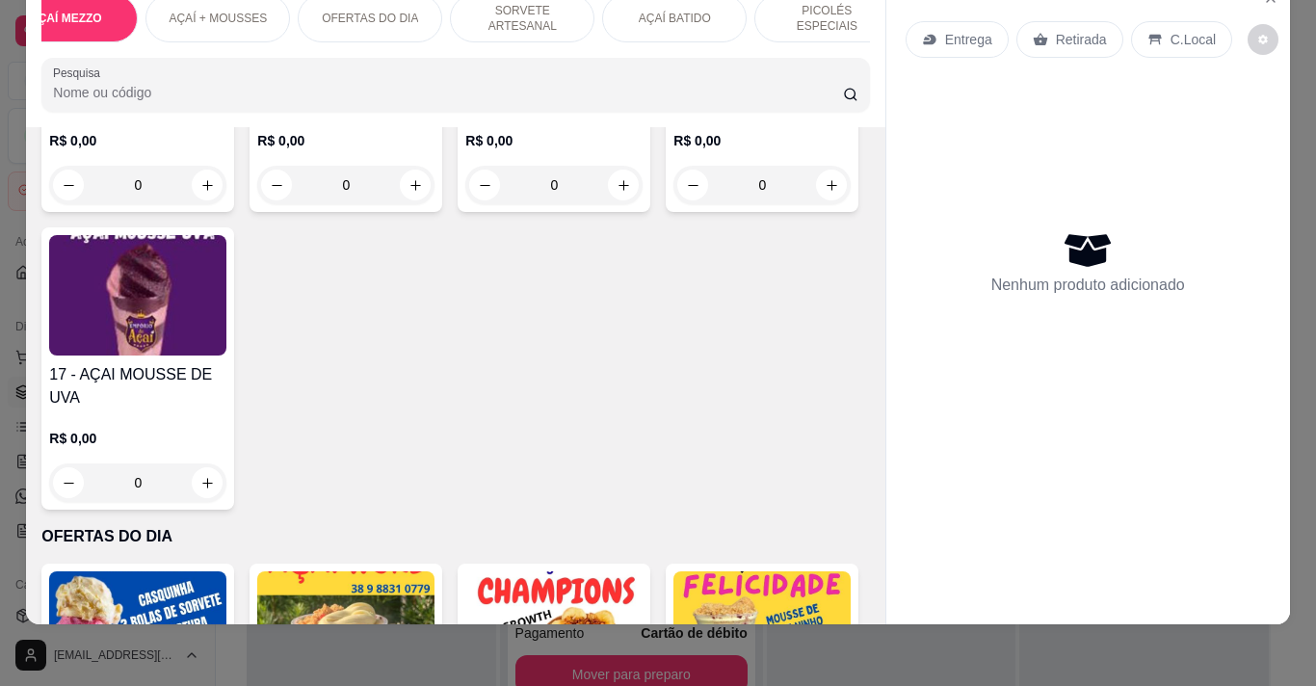
click at [1301, 354] on div "CAIXA DE AÇAÍ 10L PROMOÇÃO AÇAÍ AÇAÍ + CUPUAÇU AÇAÍ PREMIUM AÇAÍ MEZZO AÇAÍ + M…" at bounding box center [658, 343] width 1316 height 686
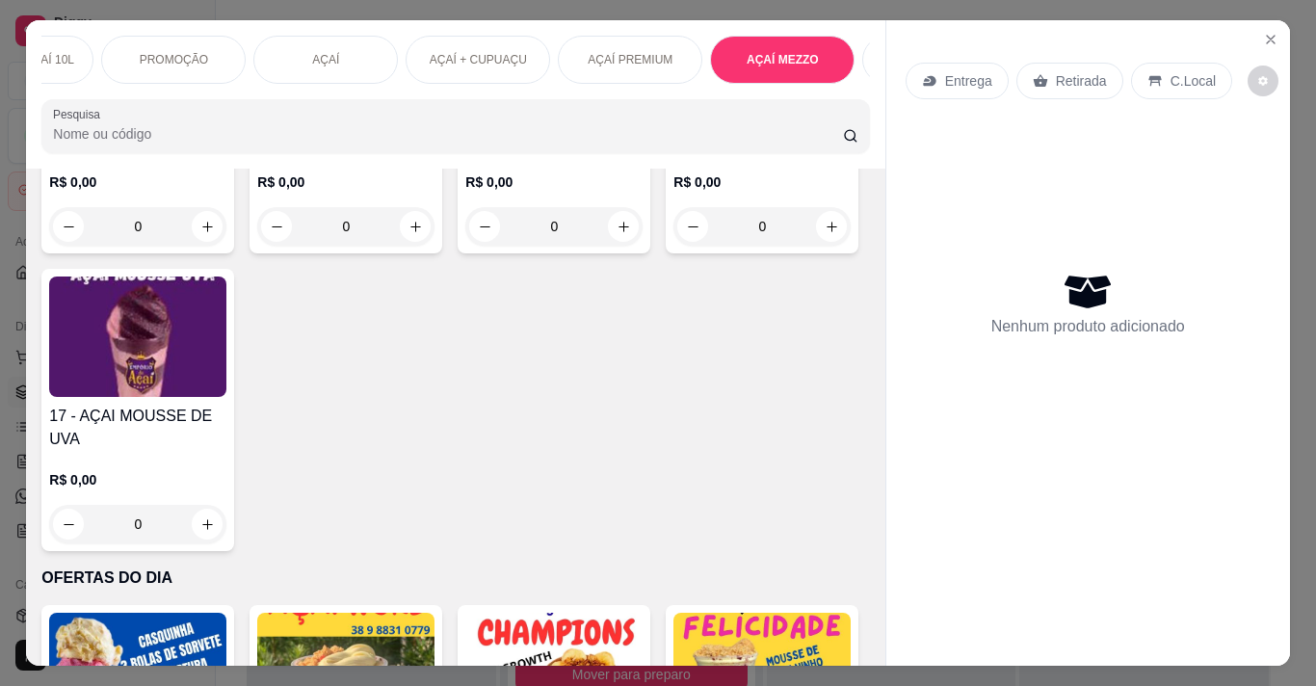
scroll to position [0, 0]
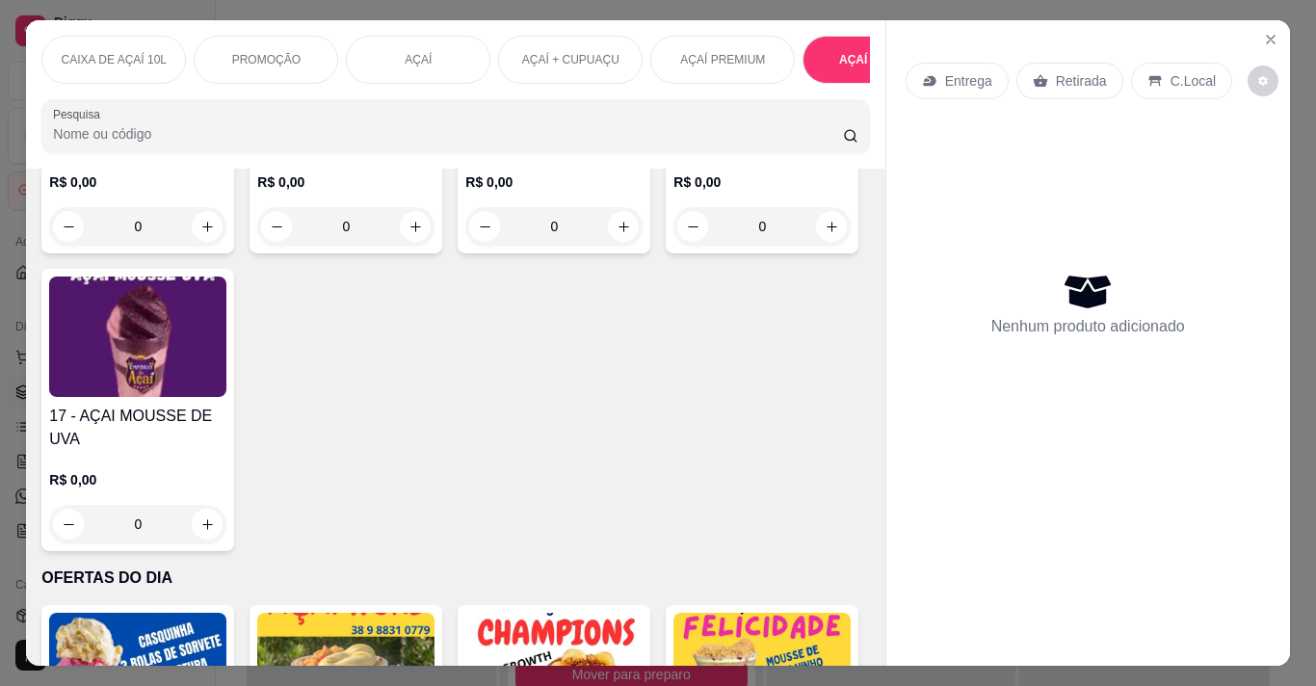
click at [294, 55] on div "PROMOÇÃO" at bounding box center [266, 60] width 145 height 48
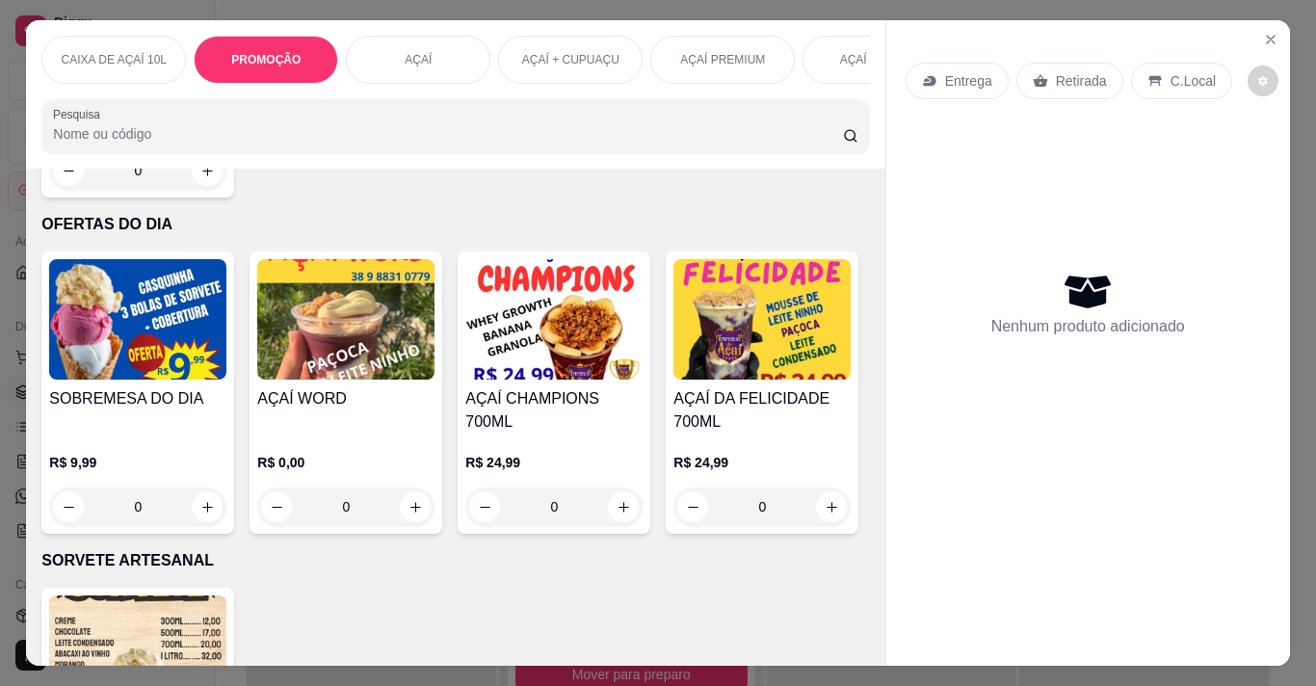
scroll to position [2713, 0]
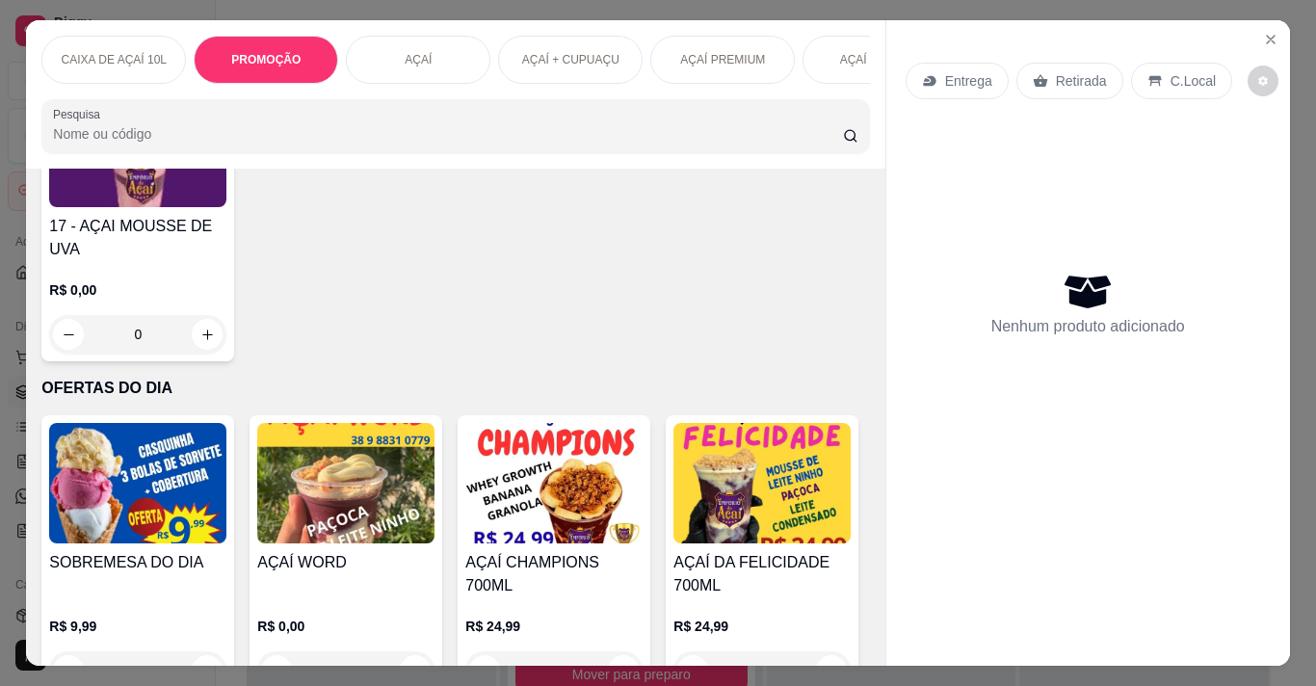
click at [195, 496] on div "Item avulso CAIXA DE AÇAÍ 10L CX AÇAÍ 10L R$ 150,00 0 PROMOÇÃO AÇAÍ DO AMOR R$ …" at bounding box center [455, 417] width 859 height 496
